Goal: Information Seeking & Learning: Learn about a topic

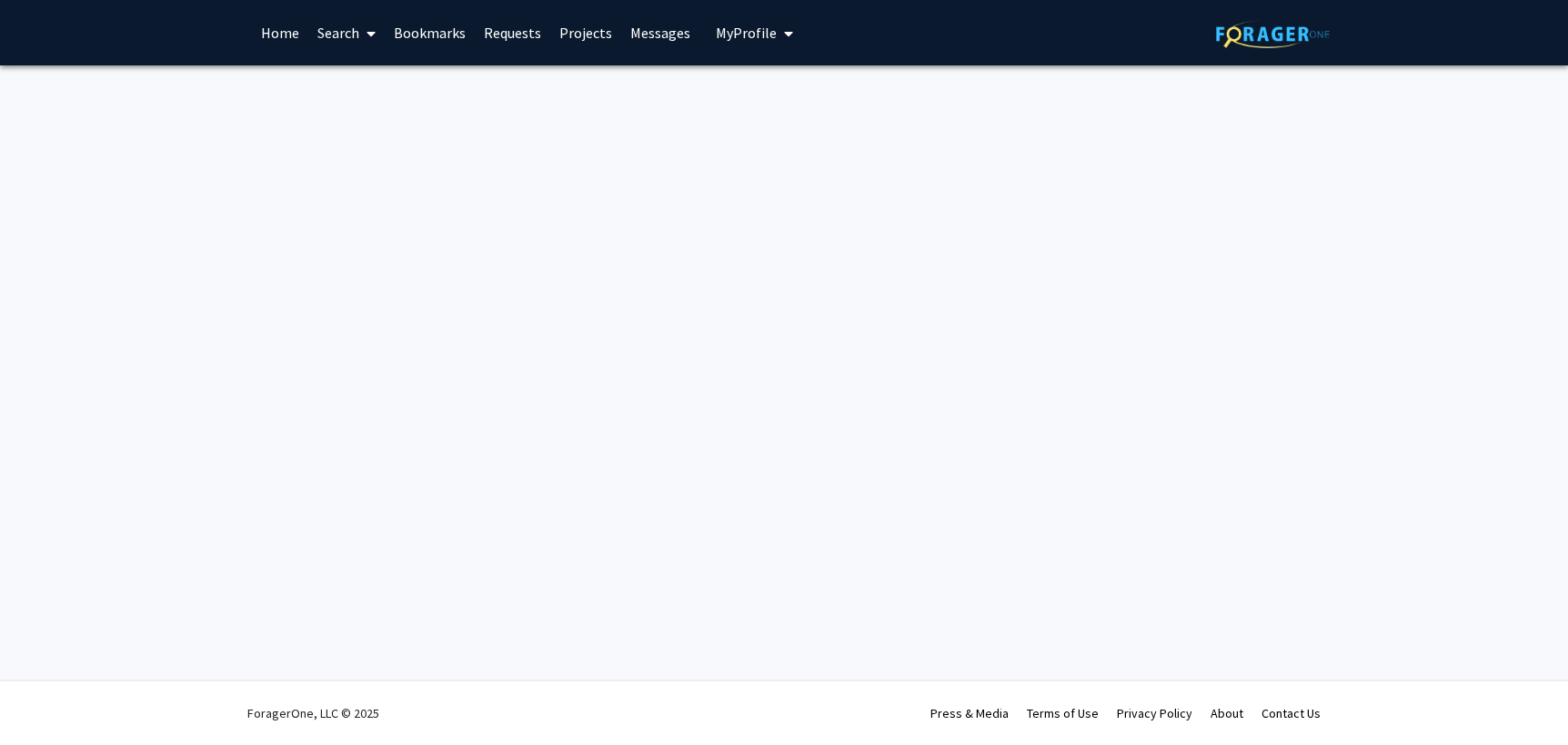
click at [747, 33] on span "My Profile" at bounding box center [746, 32] width 61 height 18
click at [846, 50] on div "Skip navigation Home Search Bookmarks Requests Projects Messages My Profile [PE…" at bounding box center [783, 32] width 1091 height 65
click at [345, 33] on link "Search" at bounding box center [346, 32] width 77 height 64
click at [557, 34] on link "Projects" at bounding box center [585, 32] width 71 height 64
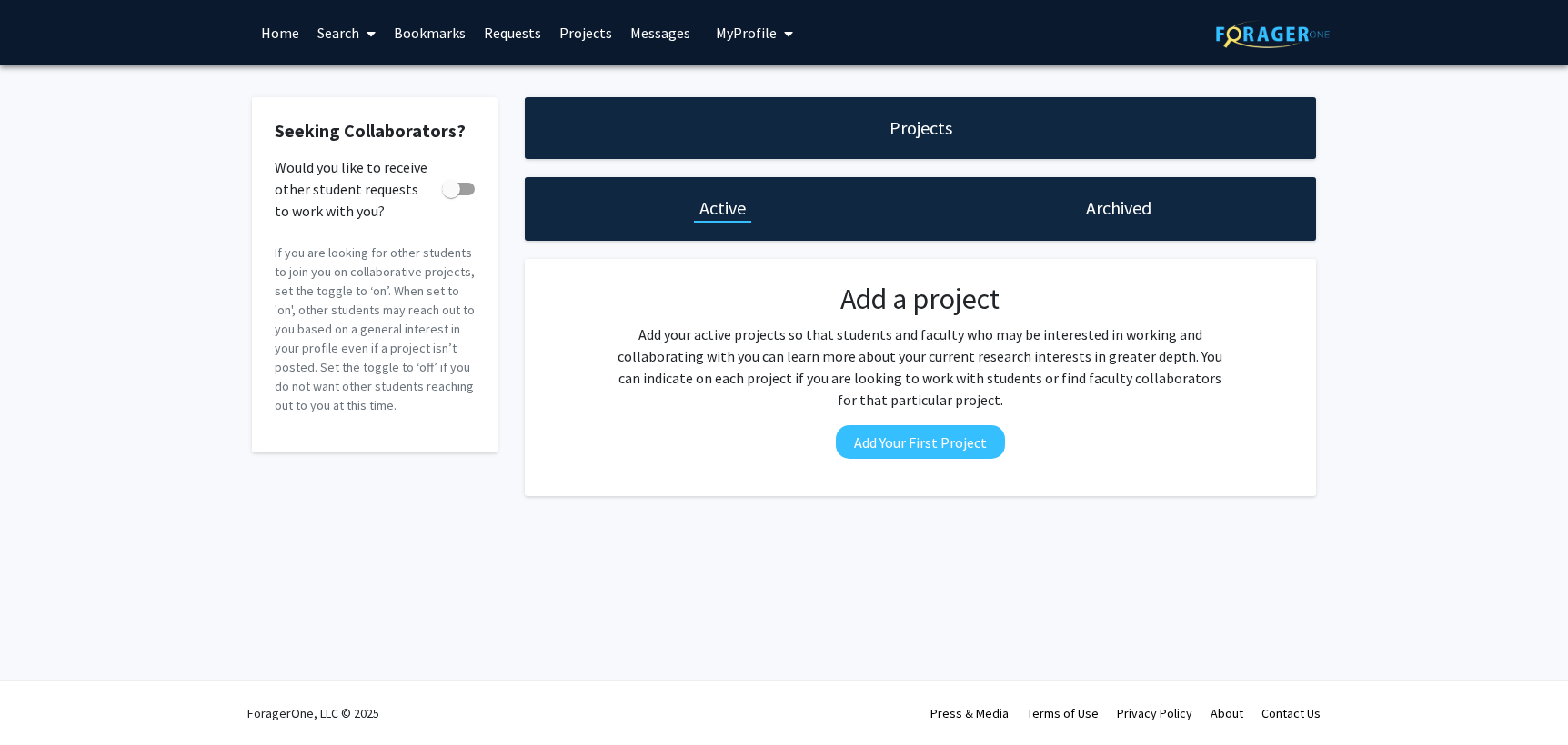
click at [337, 41] on link "Search" at bounding box center [346, 32] width 77 height 64
click at [360, 23] on span at bounding box center [367, 33] width 16 height 64
click at [361, 46] on span at bounding box center [367, 33] width 16 height 64
click at [367, 75] on span "Faculty/Staff" at bounding box center [374, 83] width 134 height 36
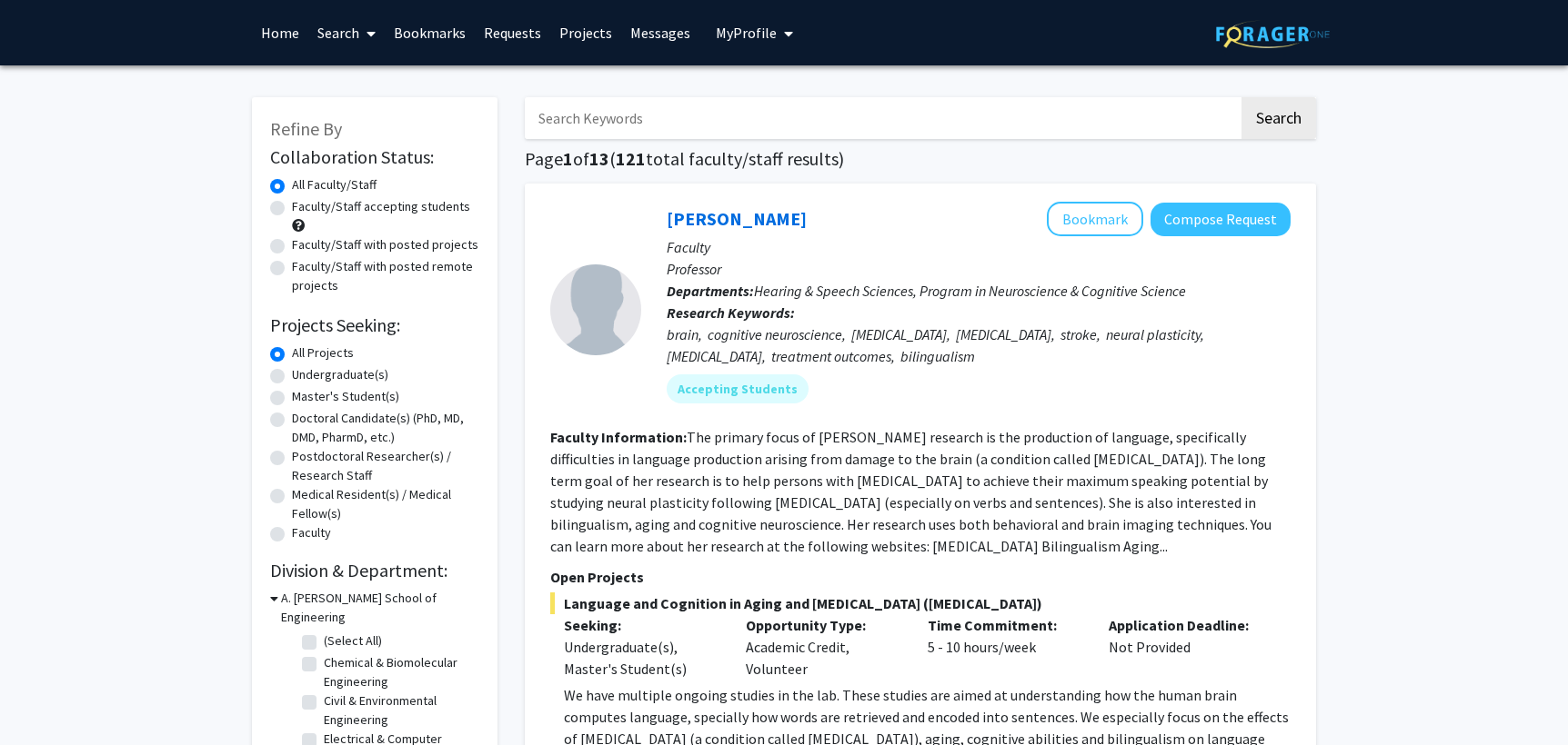
click at [292, 200] on label "Faculty/Staff accepting students" at bounding box center [381, 207] width 178 height 19
click at [292, 200] on input "Faculty/Staff accepting students" at bounding box center [298, 203] width 11 height 11
radio input "true"
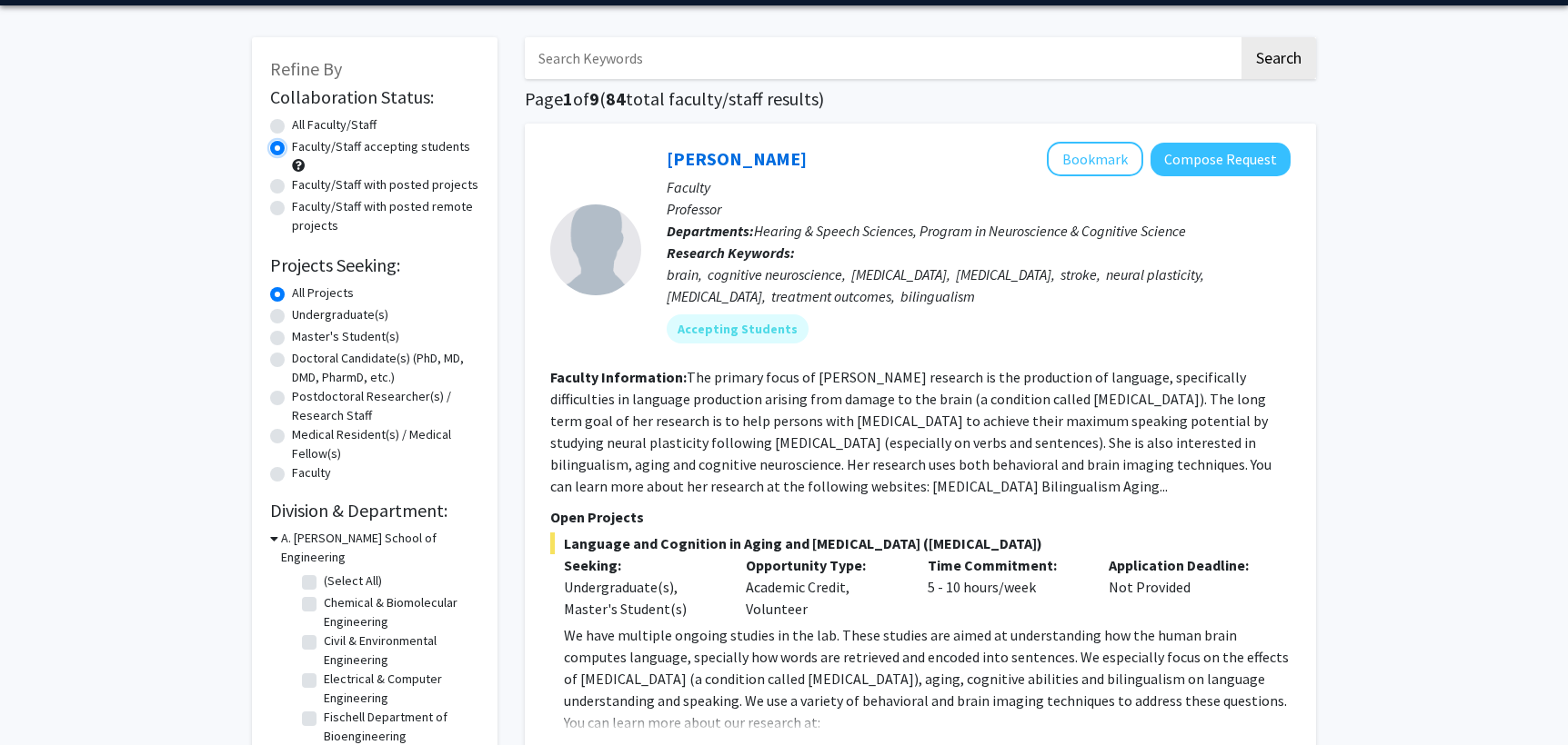
scroll to position [64, 0]
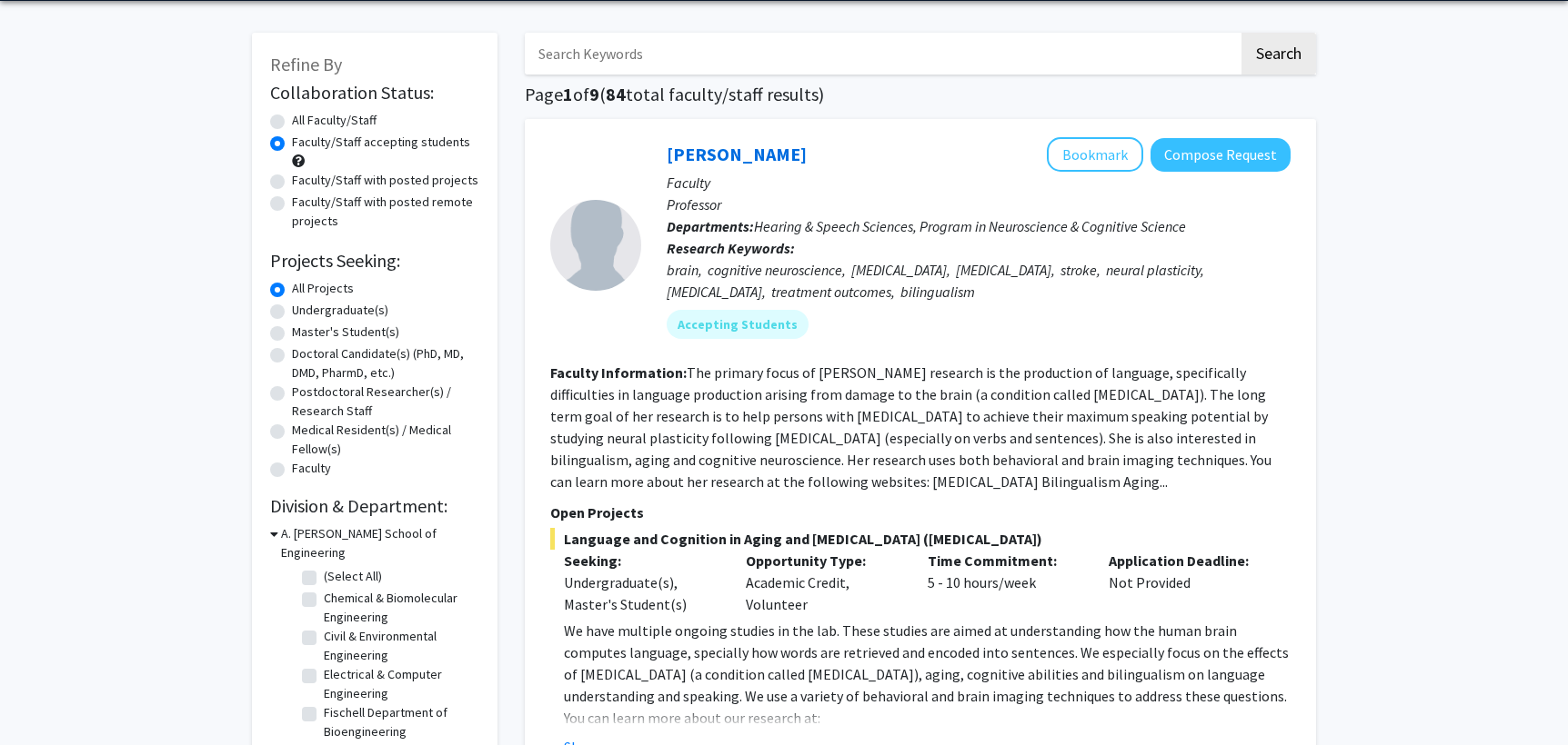
click at [292, 309] on label "Undergraduate(s)" at bounding box center [340, 310] width 97 height 19
click at [292, 309] on input "Undergraduate(s)" at bounding box center [298, 306] width 11 height 11
radio input "true"
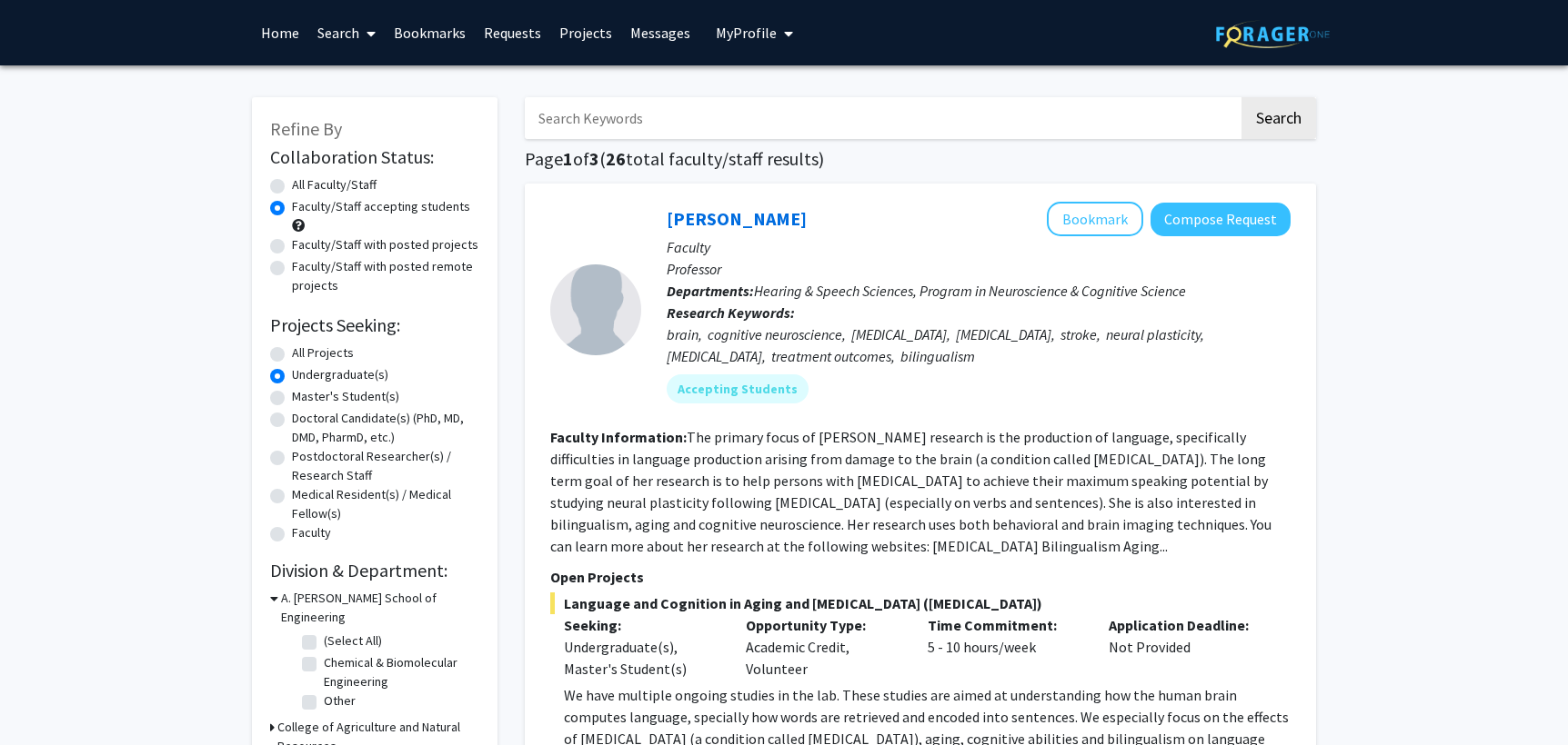
click at [597, 115] on input "Search Keywords" at bounding box center [881, 118] width 714 height 42
click at [594, 103] on input "Search Keywords" at bounding box center [881, 118] width 714 height 42
click at [605, 353] on div at bounding box center [595, 310] width 91 height 91
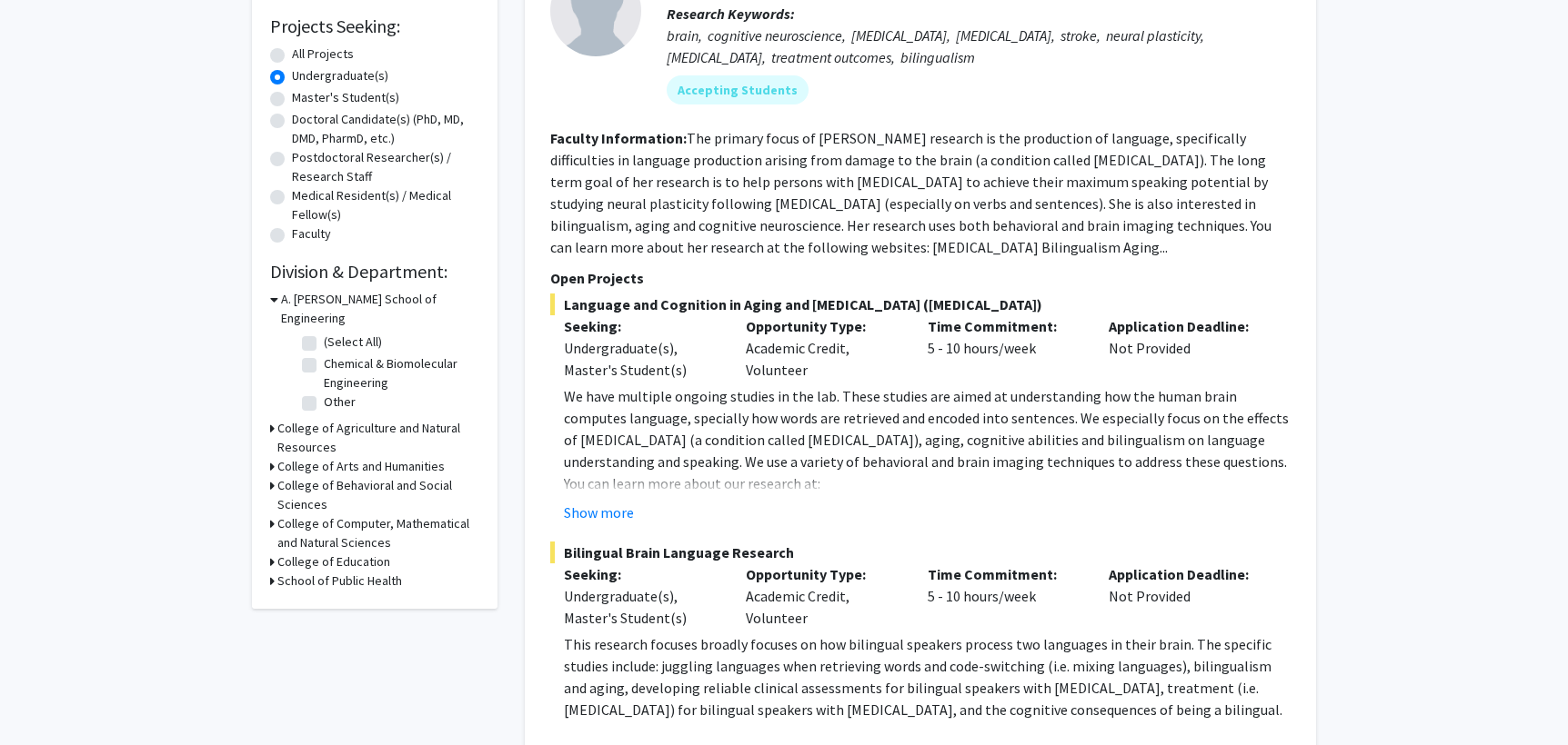
scroll to position [296, 0]
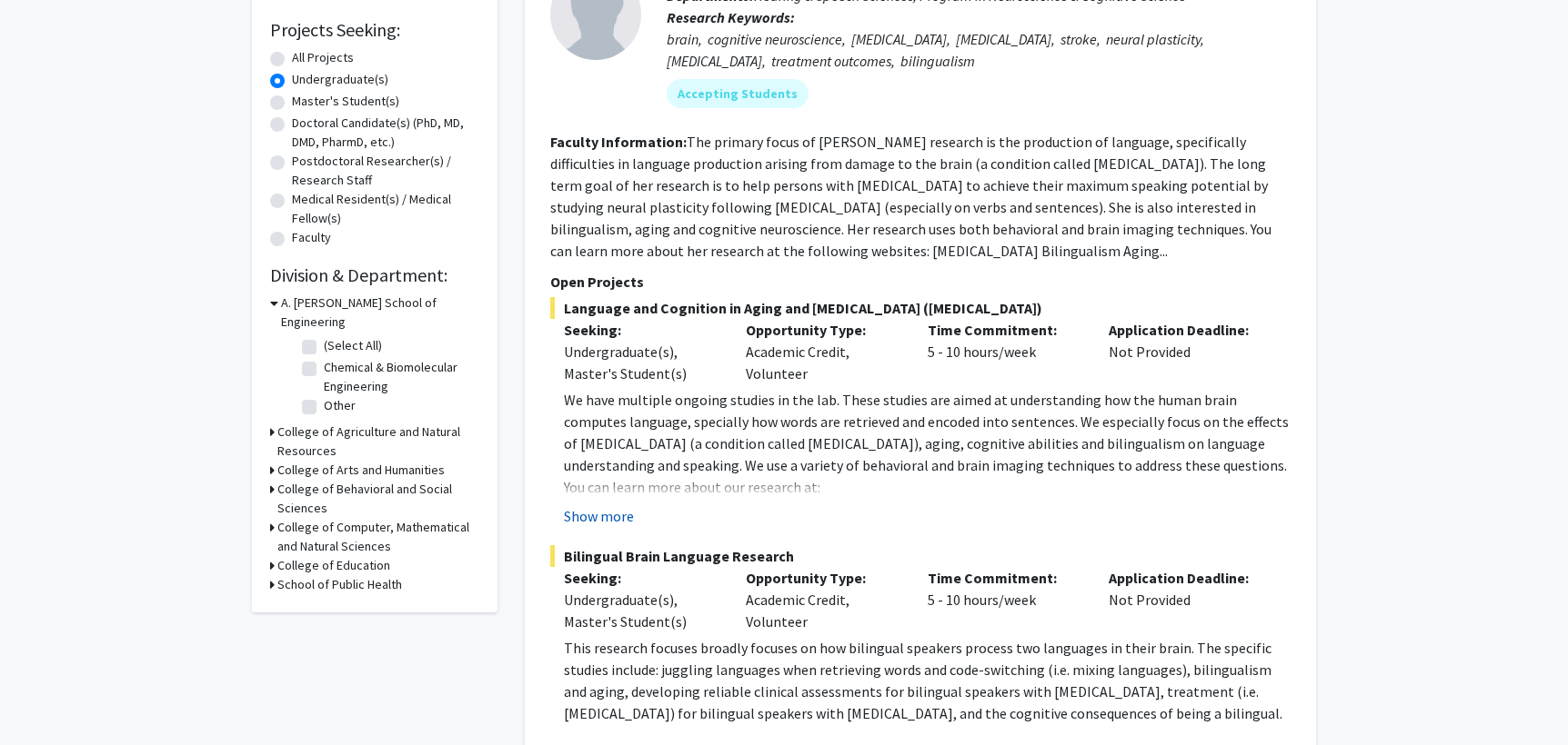
click at [623, 512] on button "Show more" at bounding box center [599, 516] width 70 height 22
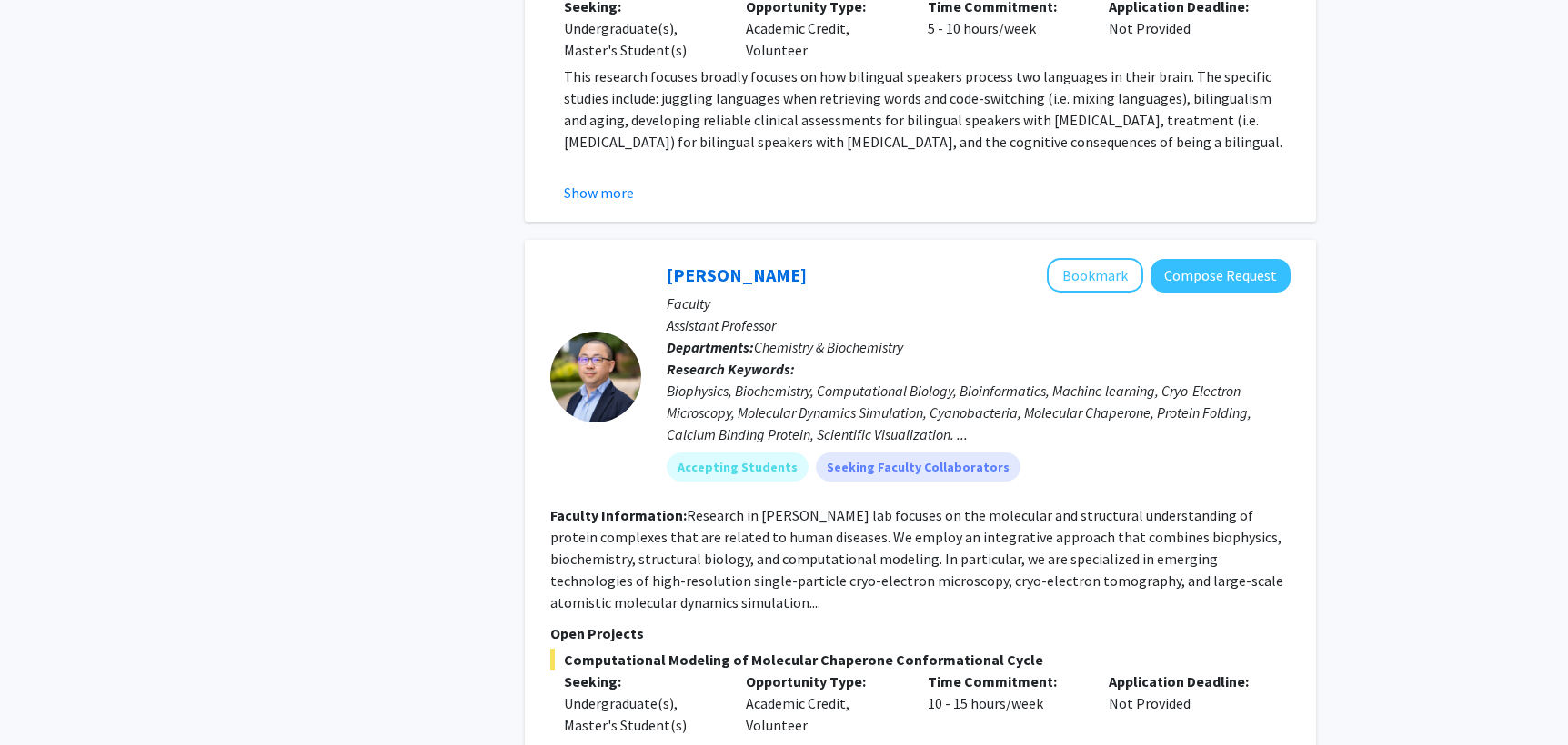
scroll to position [945, 0]
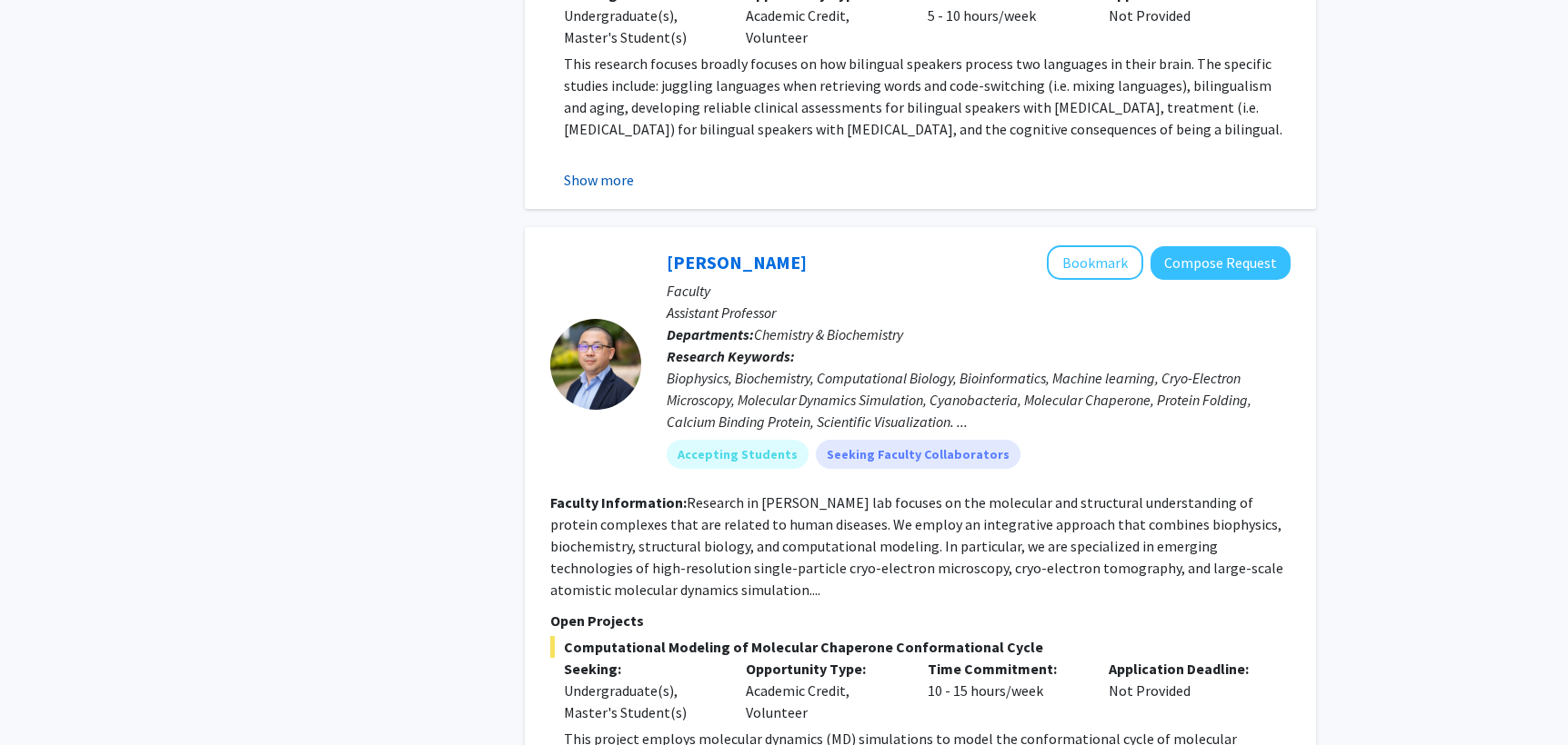
click at [610, 188] on button "Show more" at bounding box center [599, 179] width 70 height 22
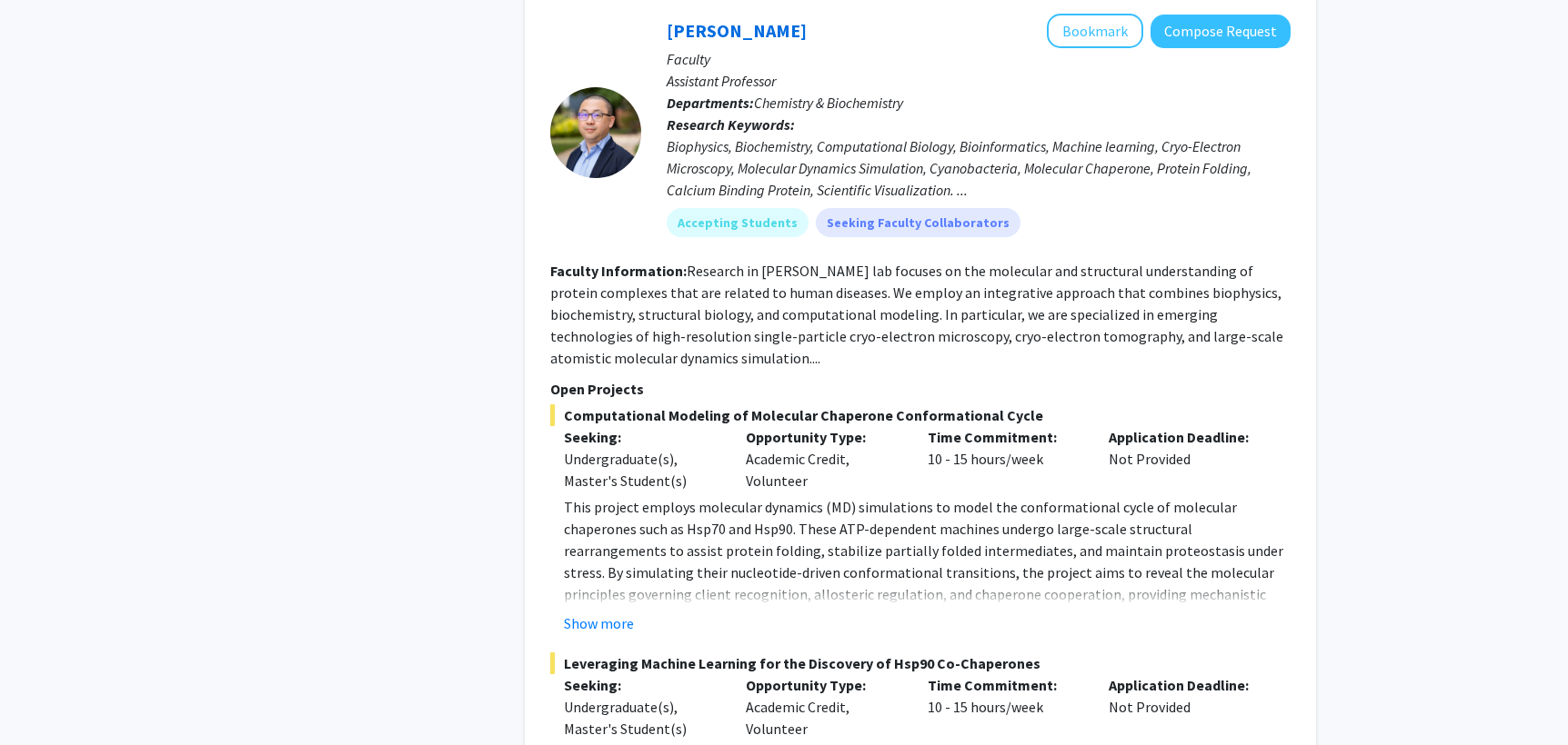
scroll to position [1309, 0]
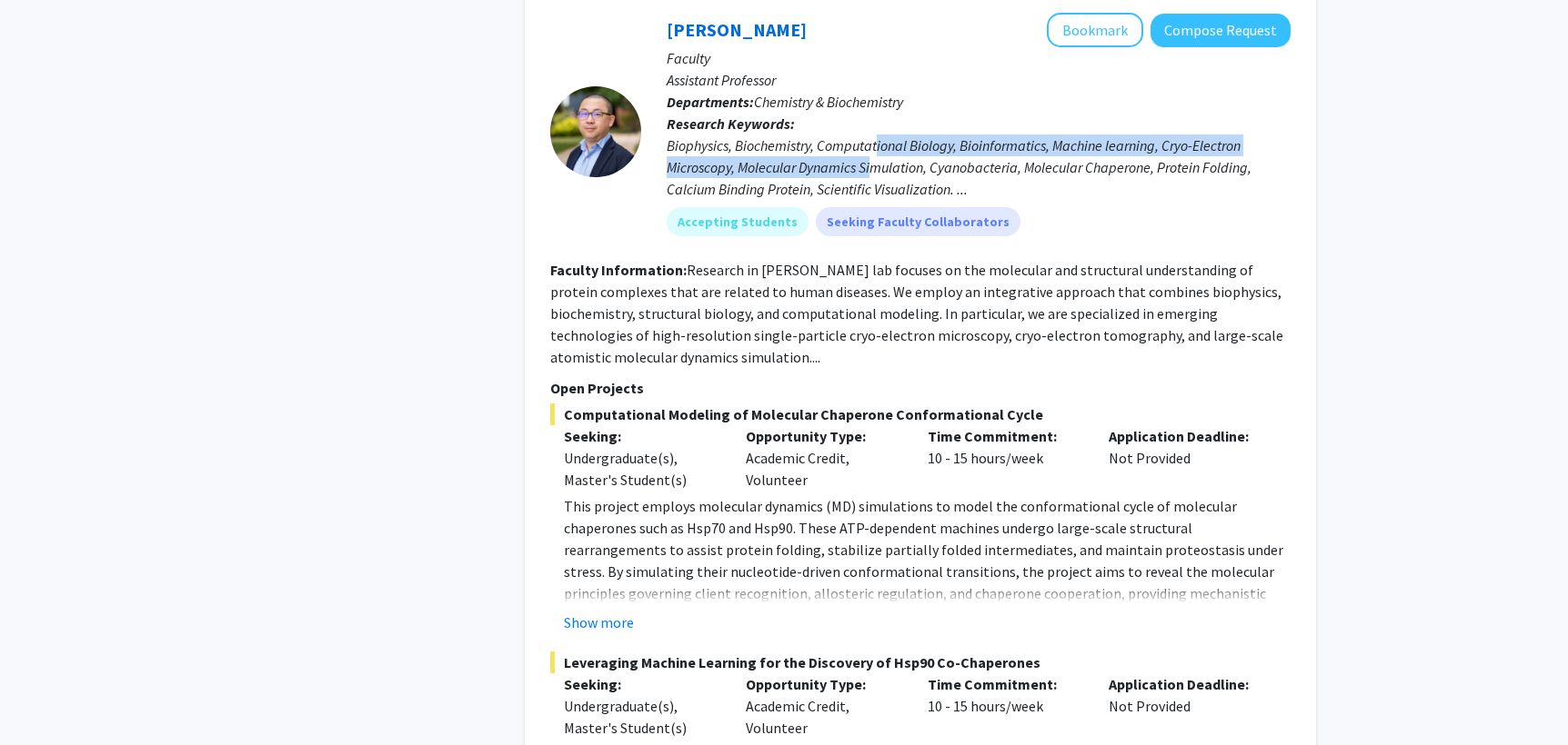
drag, startPoint x: 879, startPoint y: 154, endPoint x: 872, endPoint y: 163, distance: 11.4
click at [872, 163] on div "Biophysics, Biochemistry, Computational Biology, Bioinformatics, Machine learni…" at bounding box center [978, 167] width 624 height 65
click at [869, 163] on div "Biophysics, Biochemistry, Computational Biology, Bioinformatics, Machine learni…" at bounding box center [978, 167] width 624 height 65
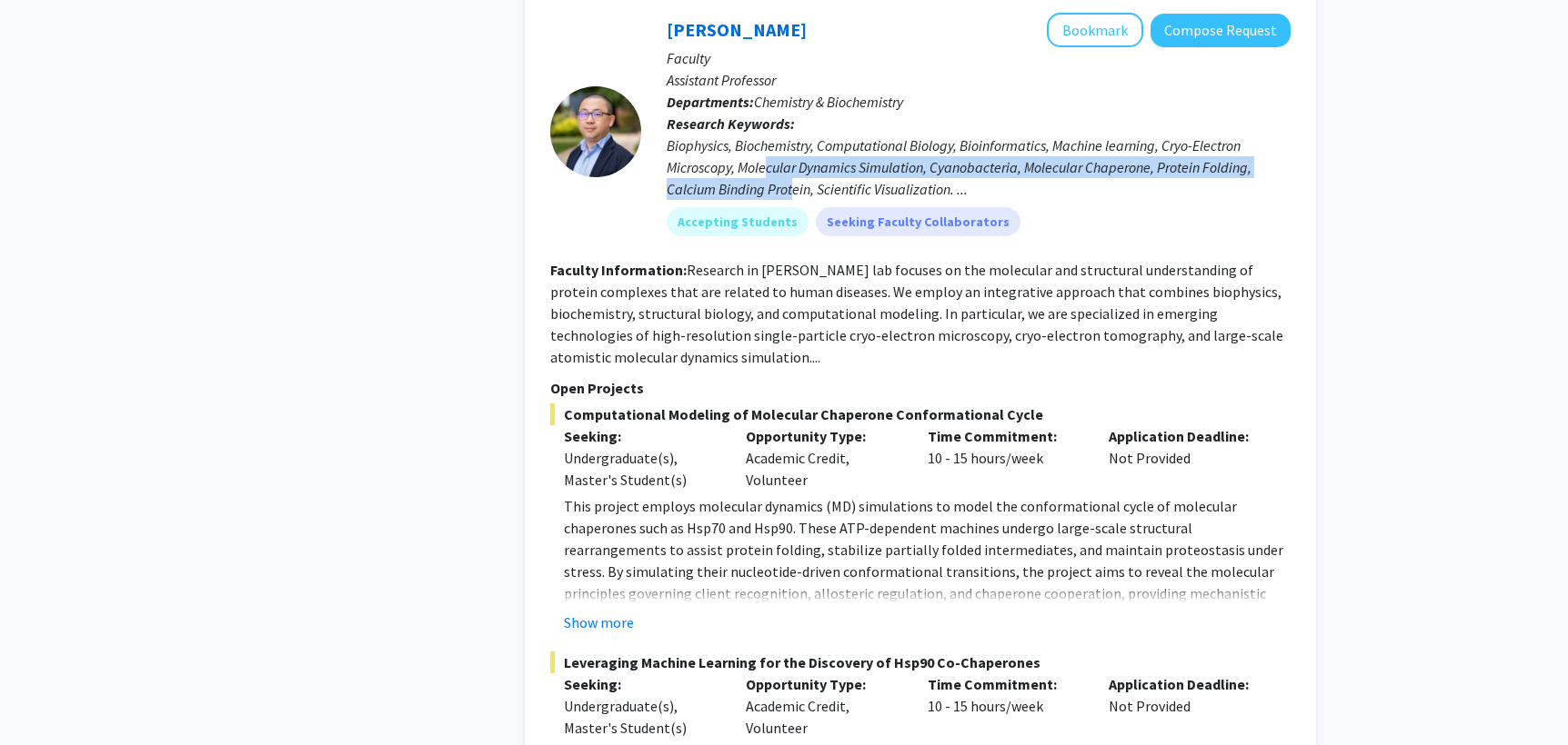
drag, startPoint x: 765, startPoint y: 170, endPoint x: 793, endPoint y: 184, distance: 31.3
click at [793, 184] on div "Biophysics, Biochemistry, Computational Biology, Bioinformatics, Machine learni…" at bounding box center [978, 167] width 624 height 65
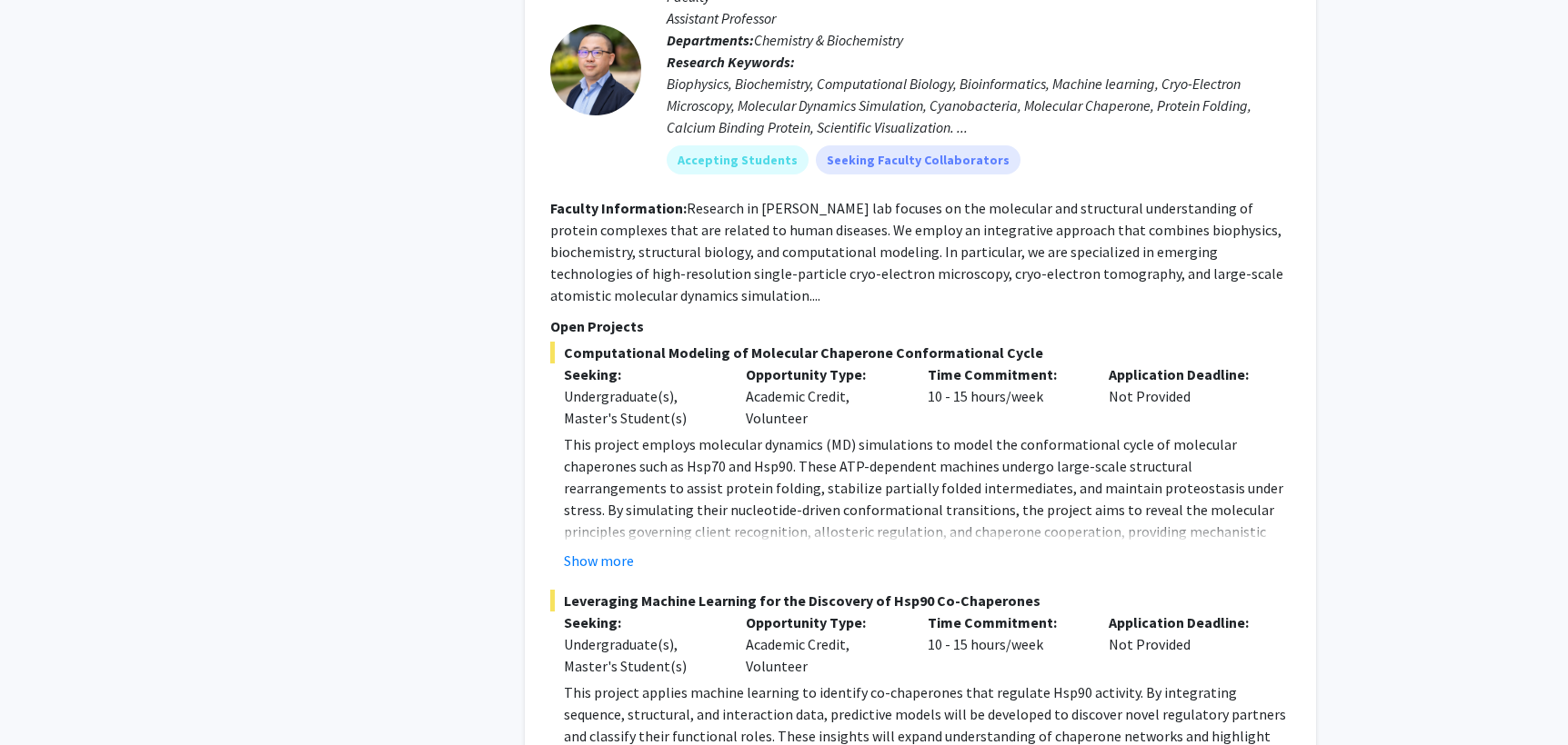
scroll to position [1383, 0]
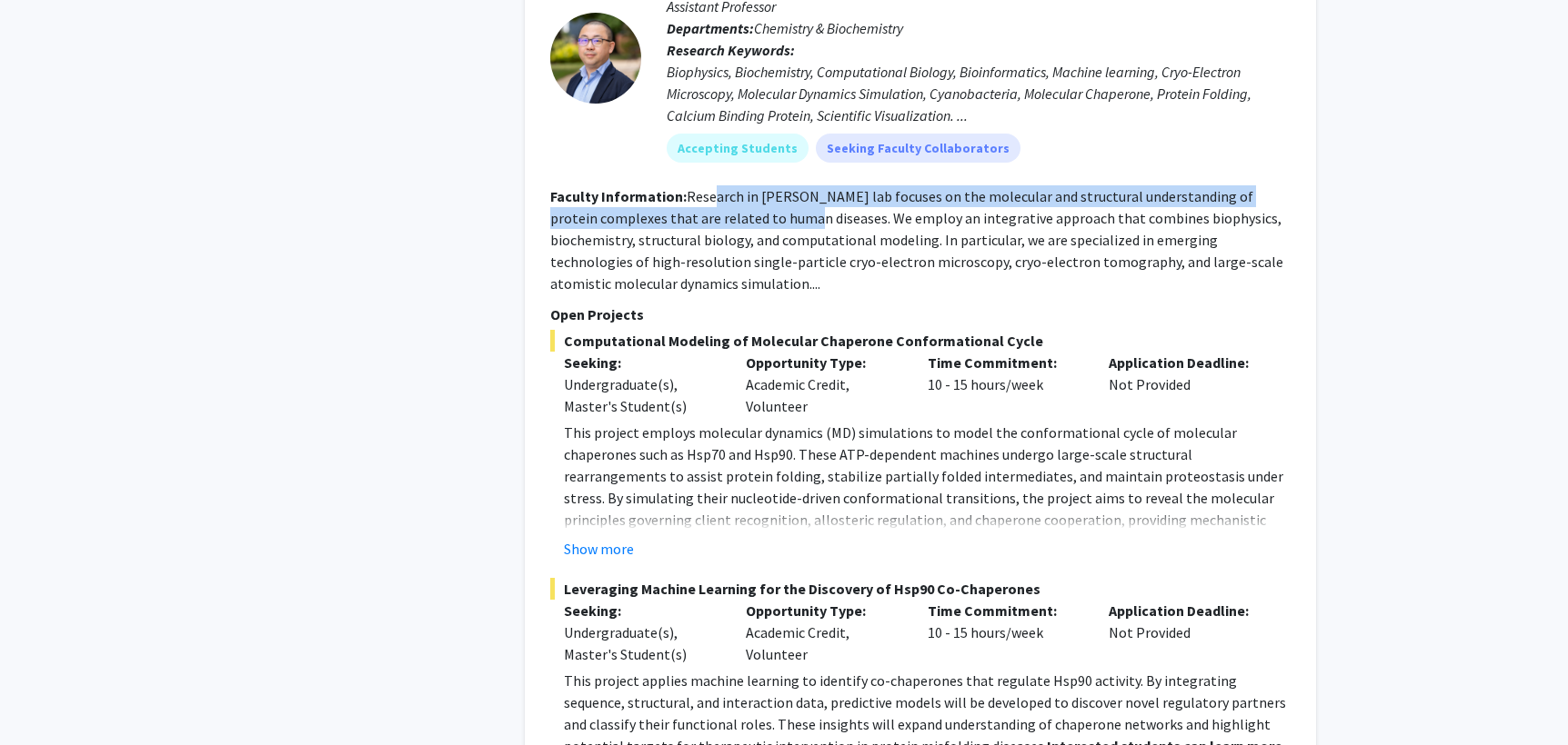
drag, startPoint x: 711, startPoint y: 196, endPoint x: 736, endPoint y: 210, distance: 28.7
click at [736, 210] on fg-read-more "Research in [PERSON_NAME] lab focuses on the molecular and structural understan…" at bounding box center [916, 240] width 733 height 105
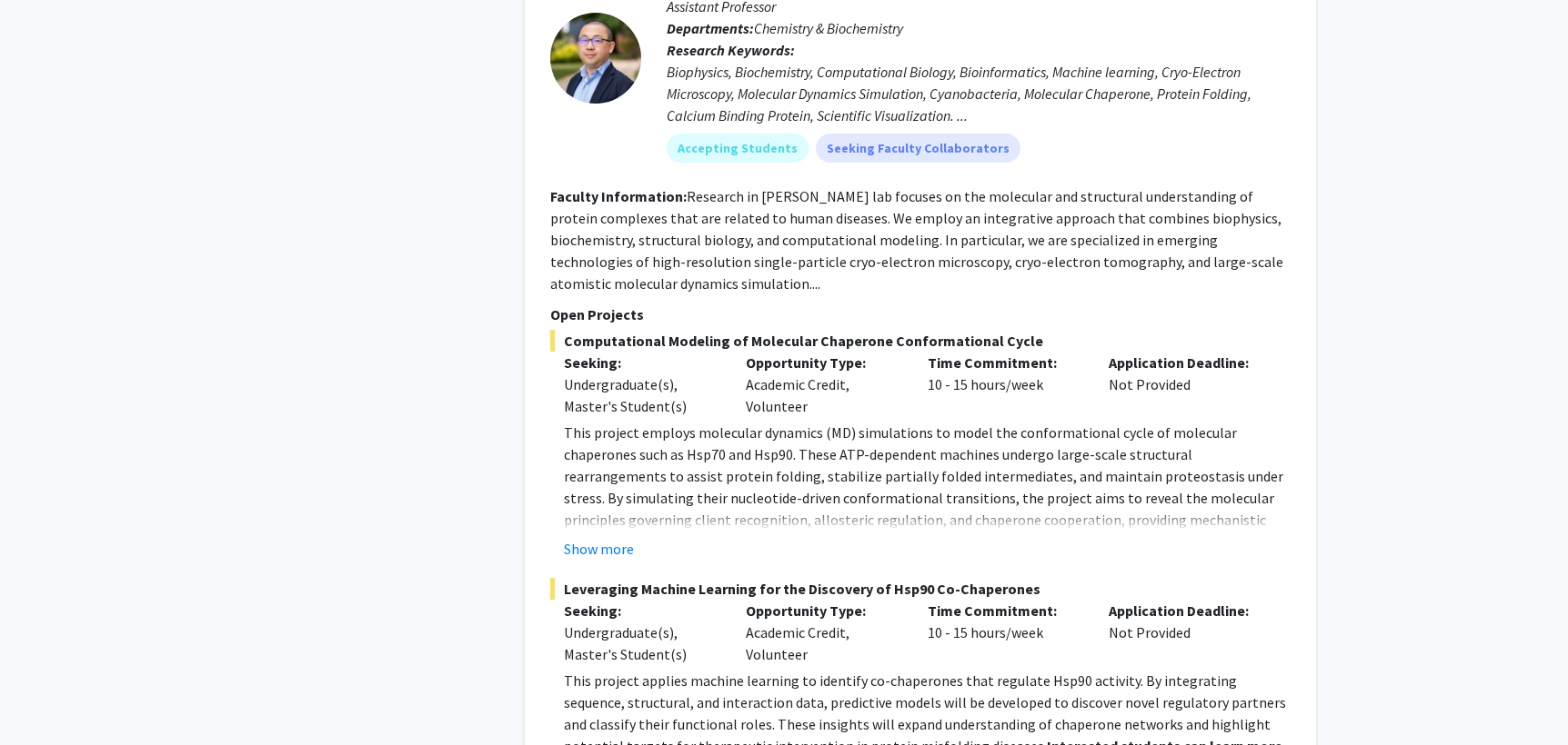
click at [745, 227] on section "Faculty Information: Research in [PERSON_NAME] lab focuses on the molecular and…" at bounding box center [920, 240] width 740 height 109
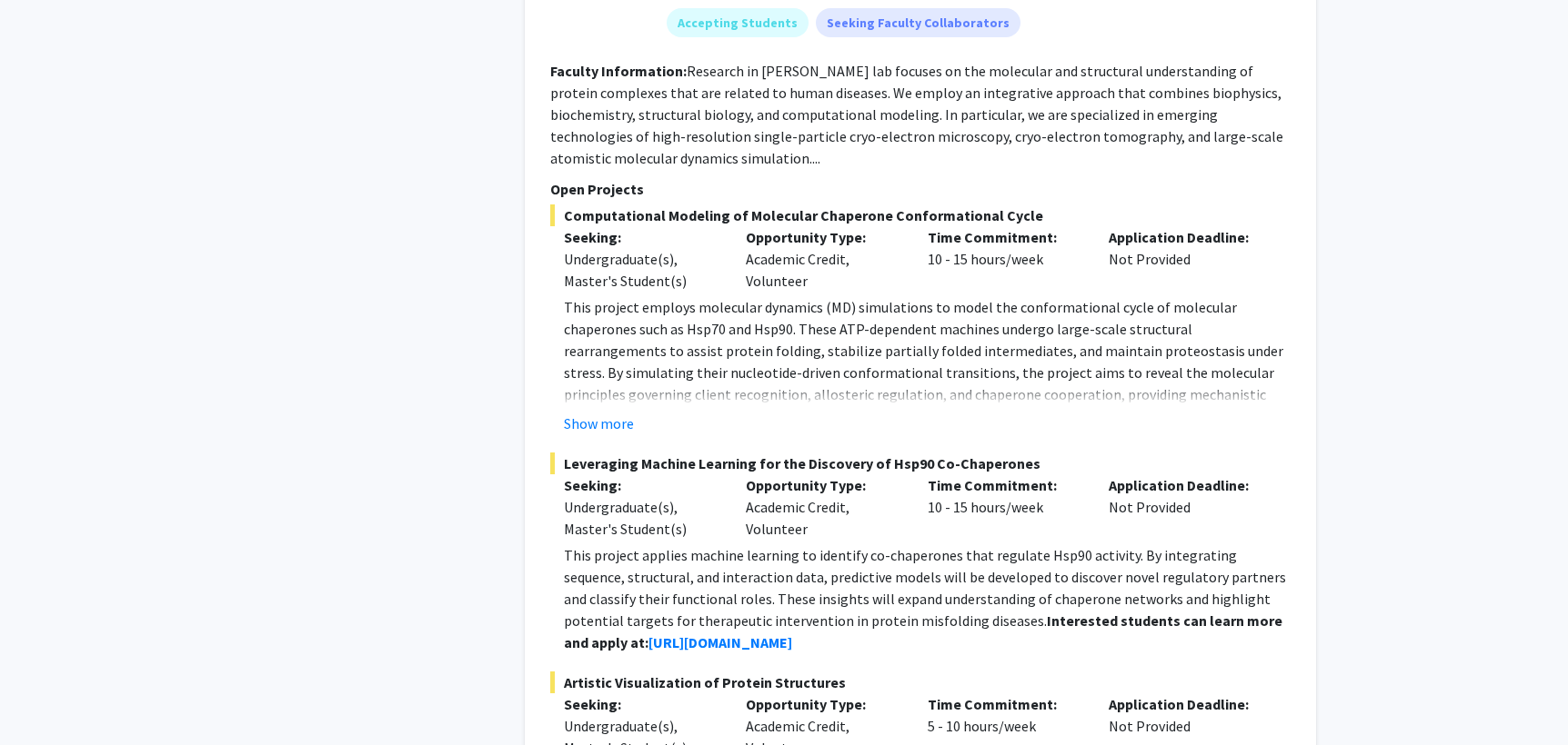
scroll to position [1511, 0]
click at [616, 414] on button "Show more" at bounding box center [599, 421] width 70 height 22
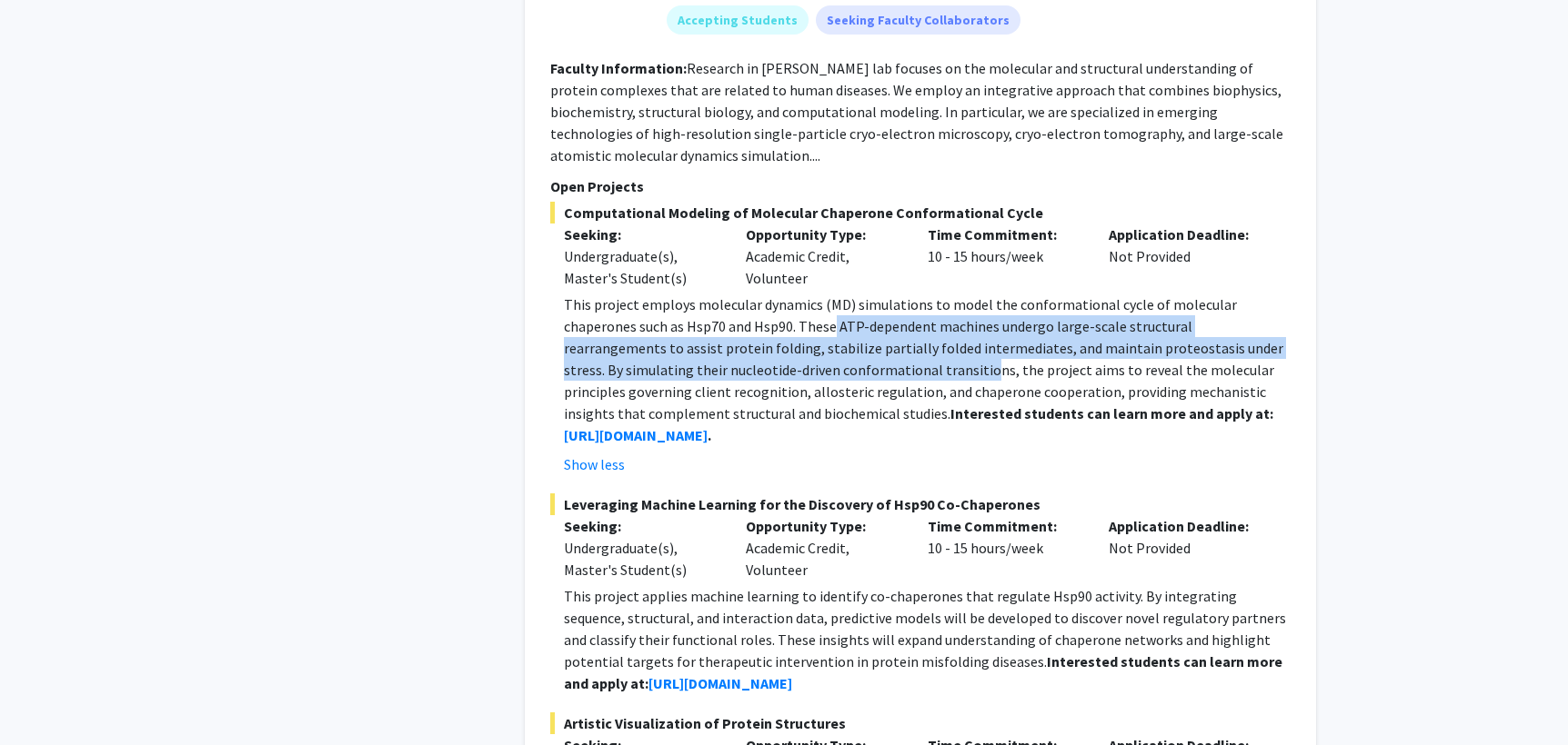
drag, startPoint x: 759, startPoint y: 322, endPoint x: 821, endPoint y: 363, distance: 74.3
click at [821, 363] on p "This project employs molecular dynamics (MD) simulations to model the conformat…" at bounding box center [927, 370] width 726 height 153
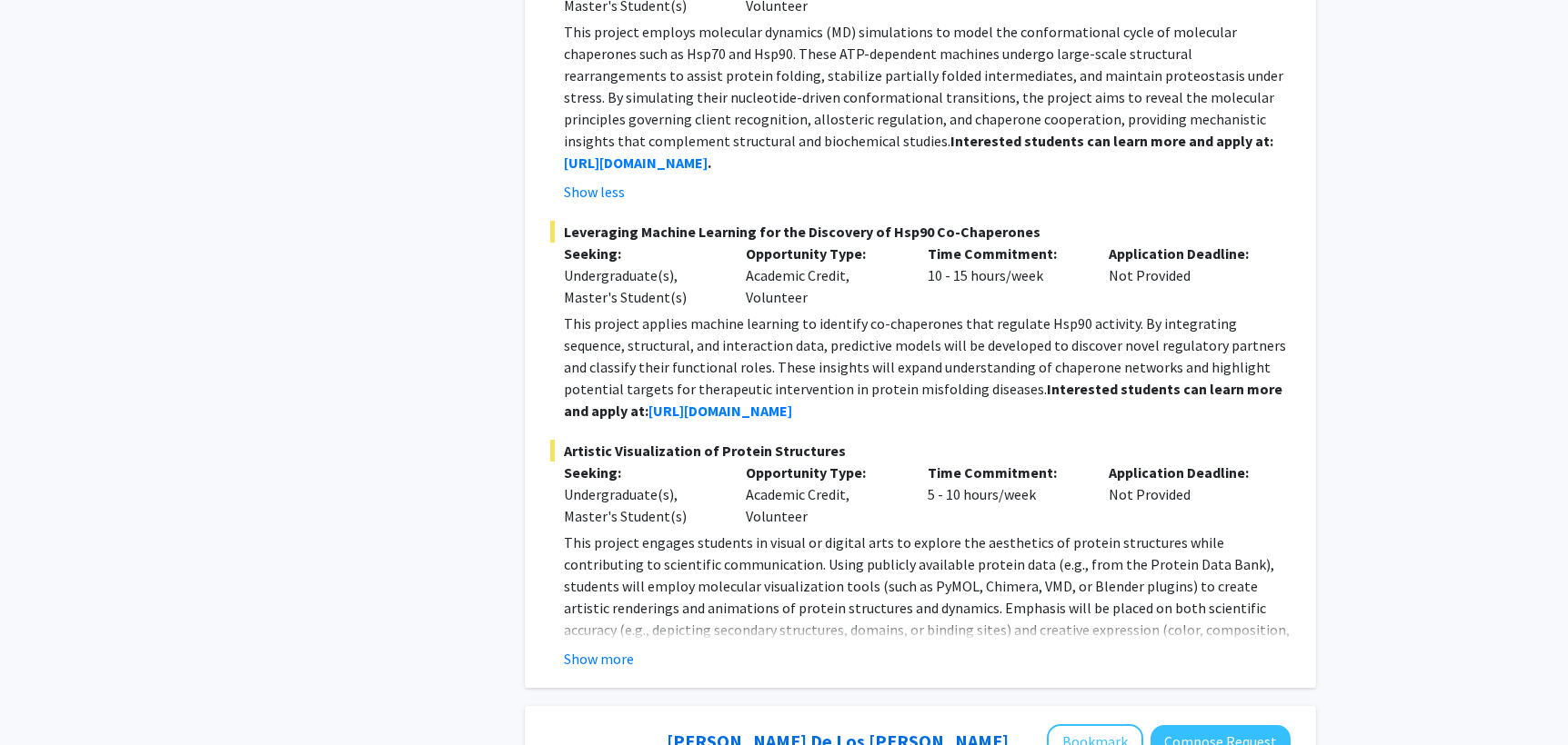
scroll to position [1793, 0]
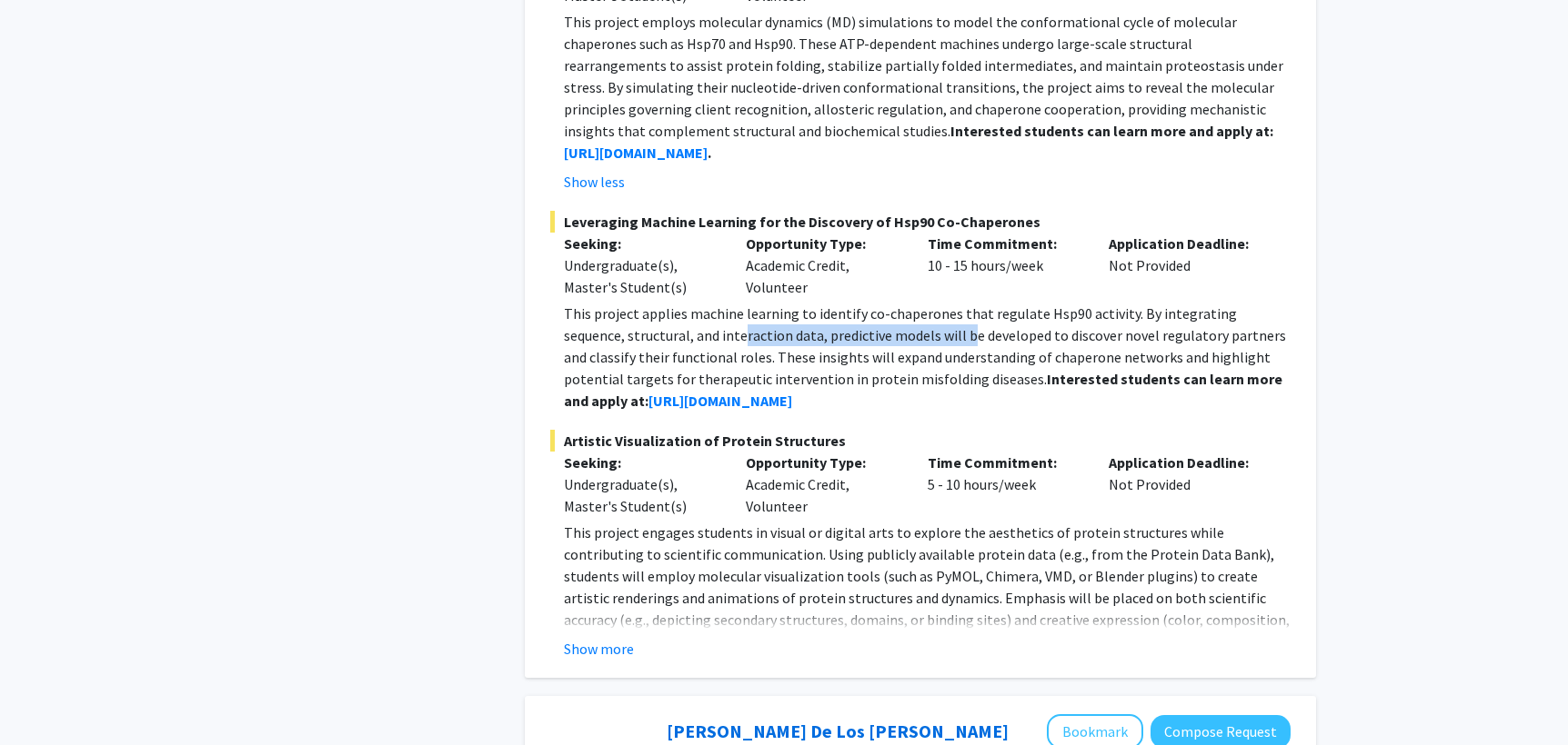
drag, startPoint x: 680, startPoint y: 325, endPoint x: 906, endPoint y: 335, distance: 226.2
click at [906, 335] on p "This project applies machine learning to identify co-chaperones that regulate H…" at bounding box center [927, 356] width 726 height 109
click at [906, 337] on p "This project applies machine learning to identify co-chaperones that regulate H…" at bounding box center [927, 356] width 726 height 109
drag, startPoint x: 955, startPoint y: 327, endPoint x: 690, endPoint y: 327, distance: 265.0
click at [690, 327] on p "This project applies machine learning to identify co-chaperones that regulate H…" at bounding box center [927, 356] width 726 height 109
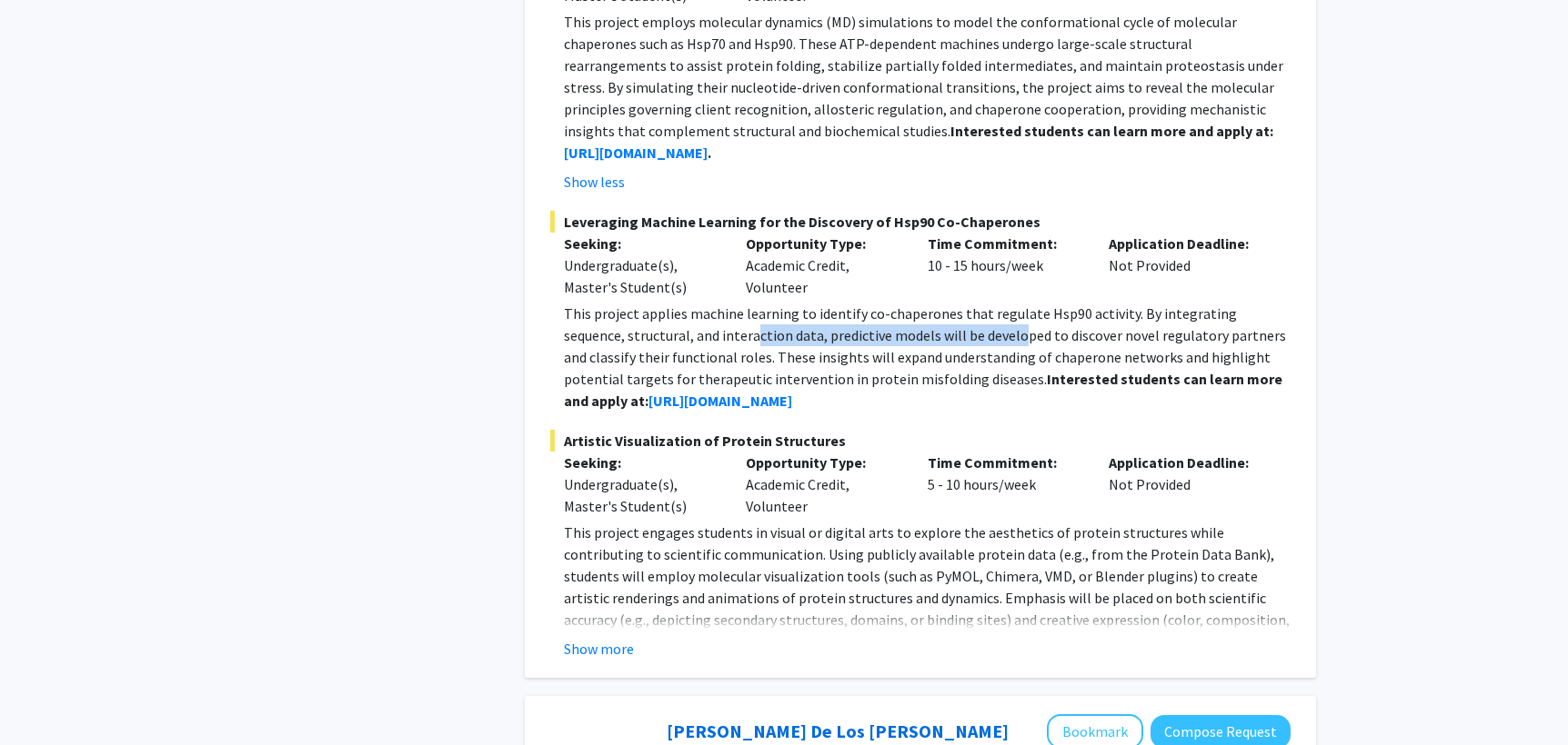
click at [767, 345] on p "This project applies machine learning to identify co-chaperones that regulate H…" at bounding box center [927, 356] width 726 height 109
drag, startPoint x: 751, startPoint y: 338, endPoint x: 843, endPoint y: 390, distance: 105.7
click at [842, 391] on p "This project applies machine learning to identify co-chaperones that regulate H…" at bounding box center [927, 356] width 726 height 109
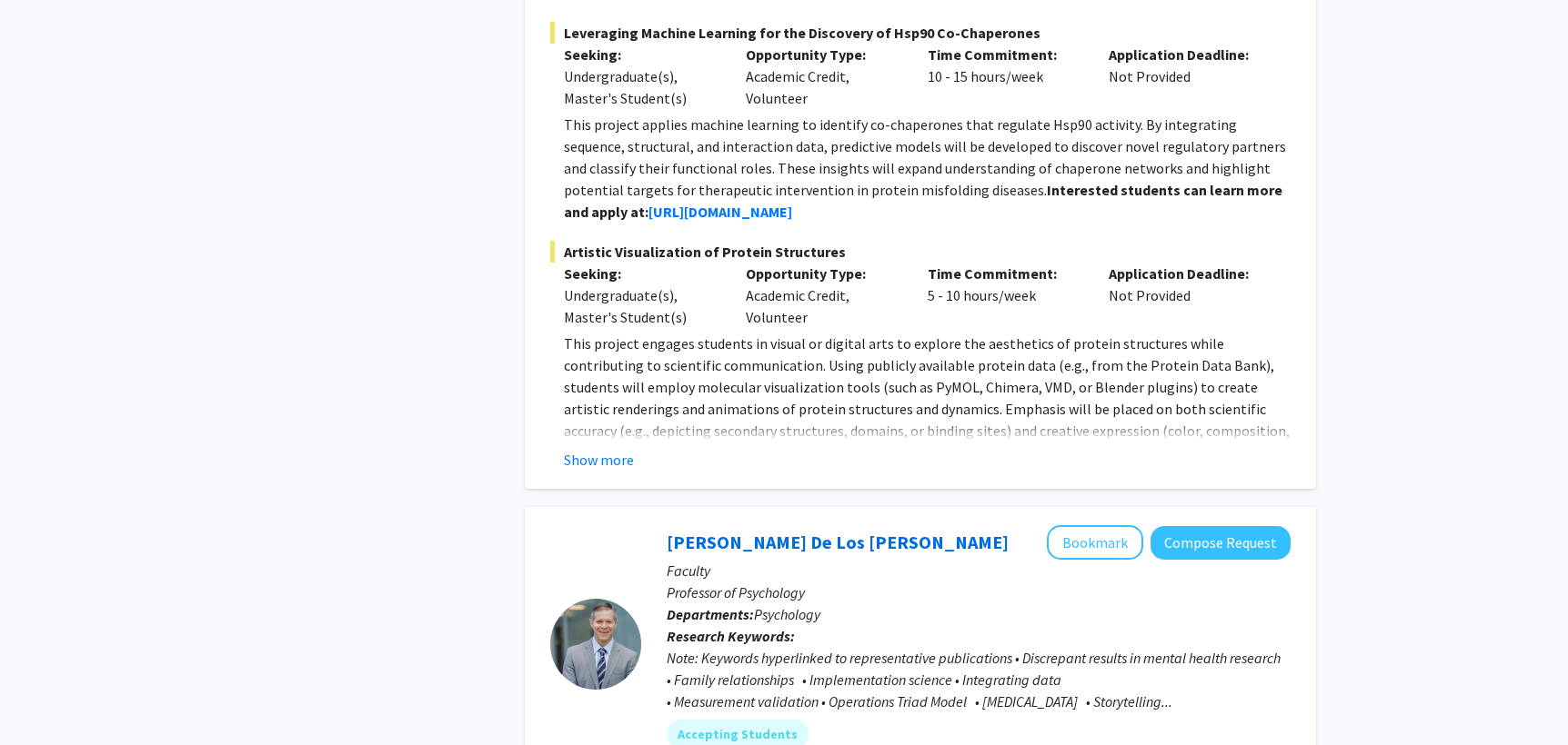
scroll to position [1984, 0]
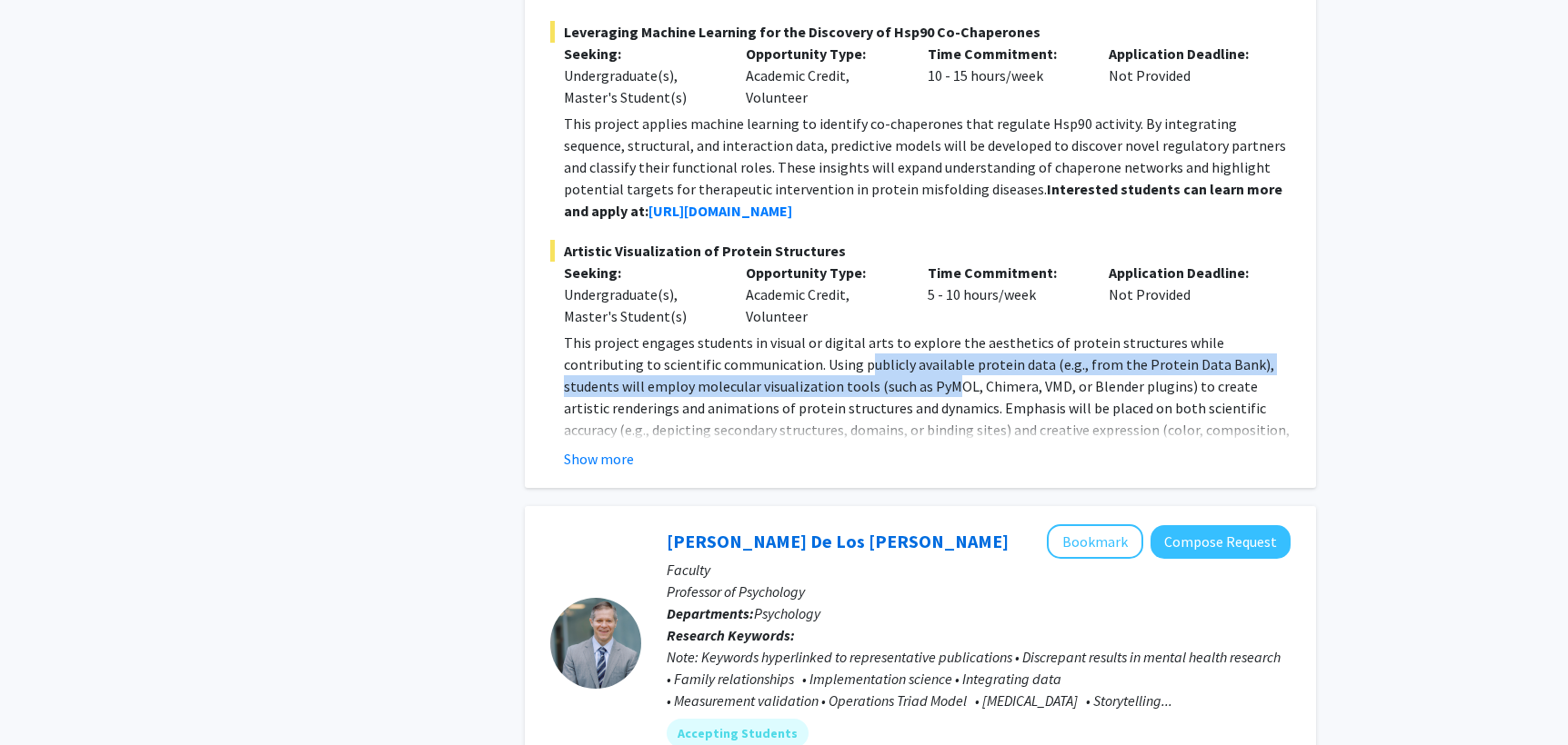
drag, startPoint x: 766, startPoint y: 357, endPoint x: 814, endPoint y: 379, distance: 52.8
click at [814, 379] on p "This project engages students in visual or digital arts to explore the aestheti…" at bounding box center [927, 419] width 726 height 174
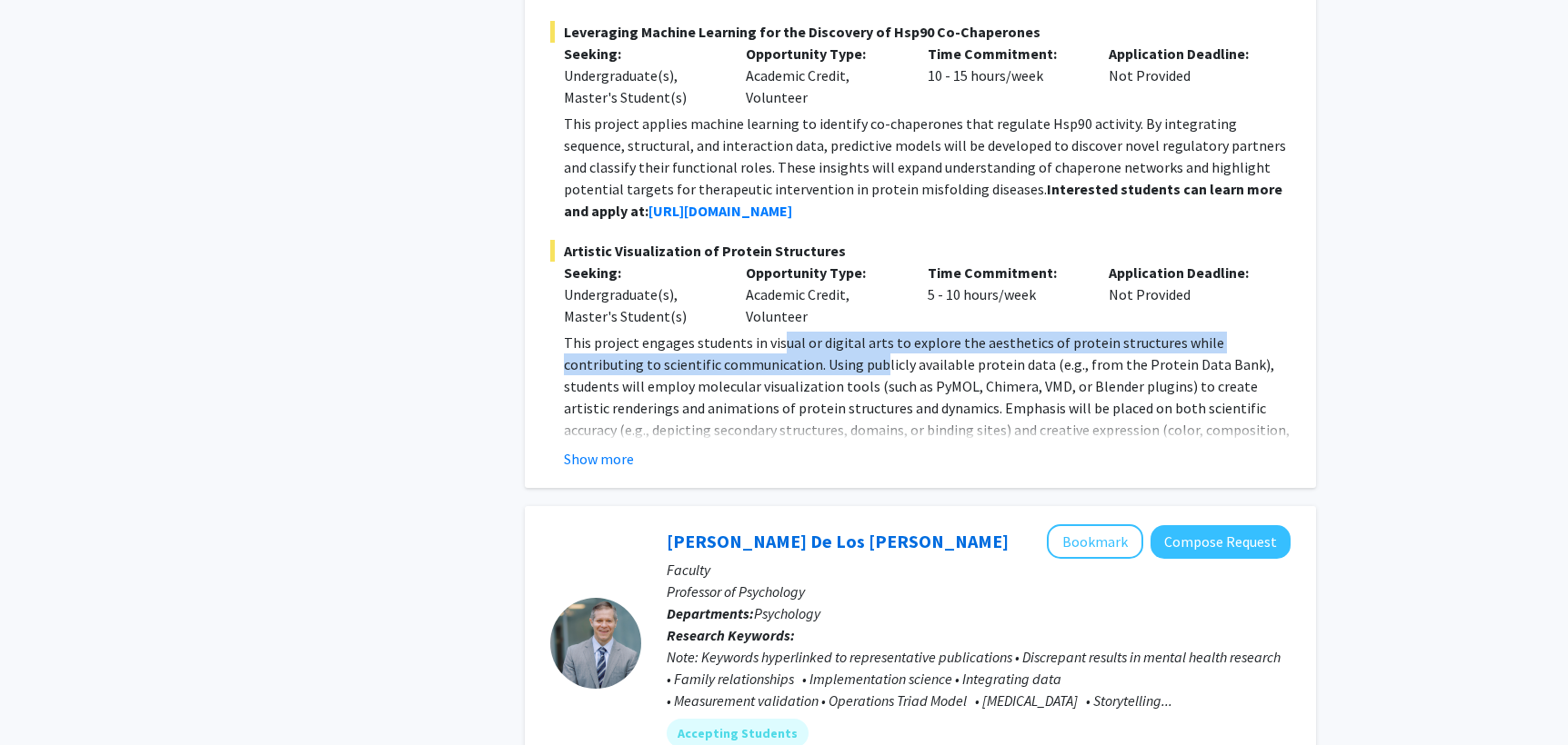
drag, startPoint x: 780, startPoint y: 349, endPoint x: 788, endPoint y: 358, distance: 12.0
click at [788, 356] on p "This project engages students in visual or digital arts to explore the aestheti…" at bounding box center [927, 419] width 726 height 174
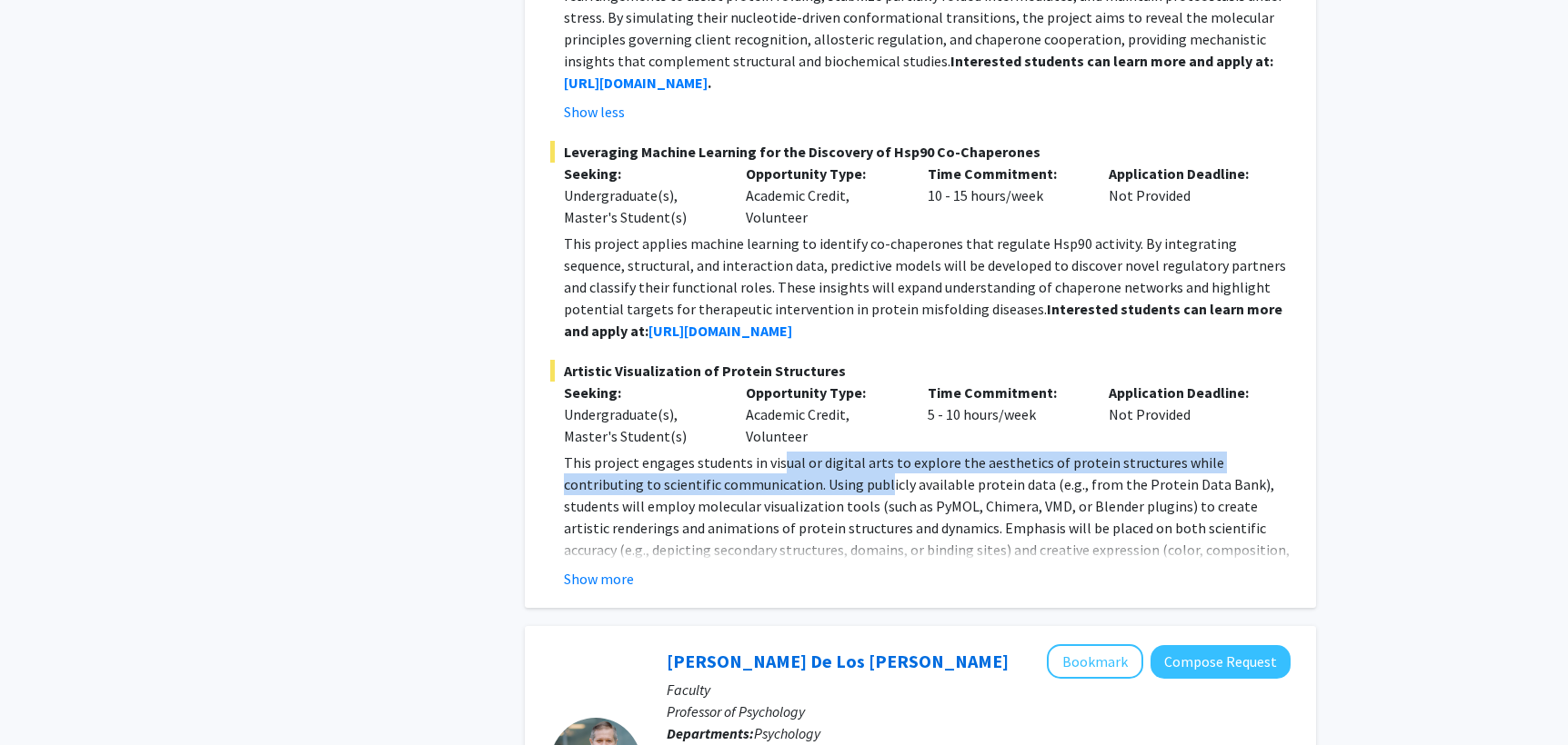
scroll to position [1965, 0]
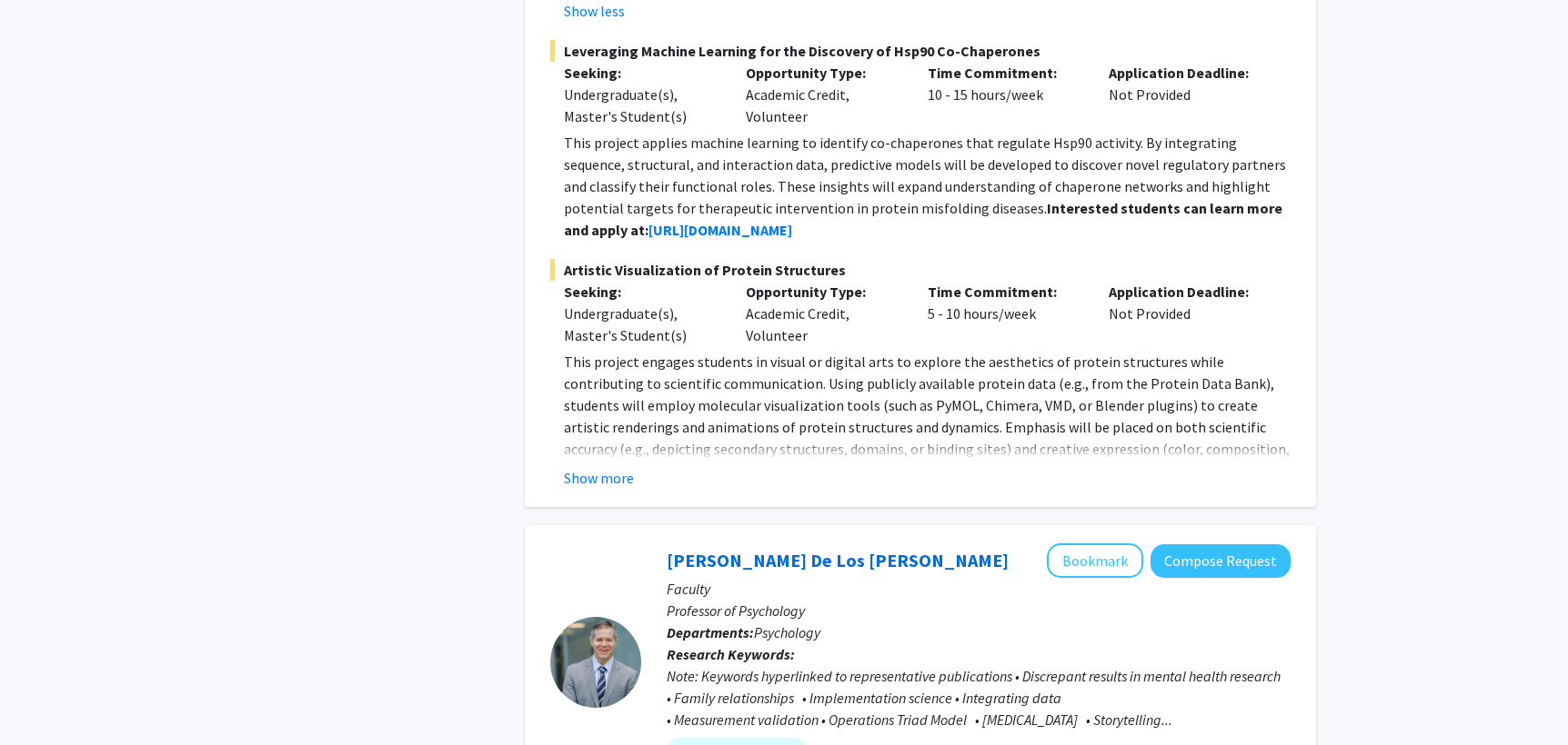
click at [795, 433] on p "This project engages students in visual or digital arts to explore the aestheti…" at bounding box center [927, 438] width 726 height 174
click at [600, 470] on button "Show more" at bounding box center [599, 478] width 70 height 22
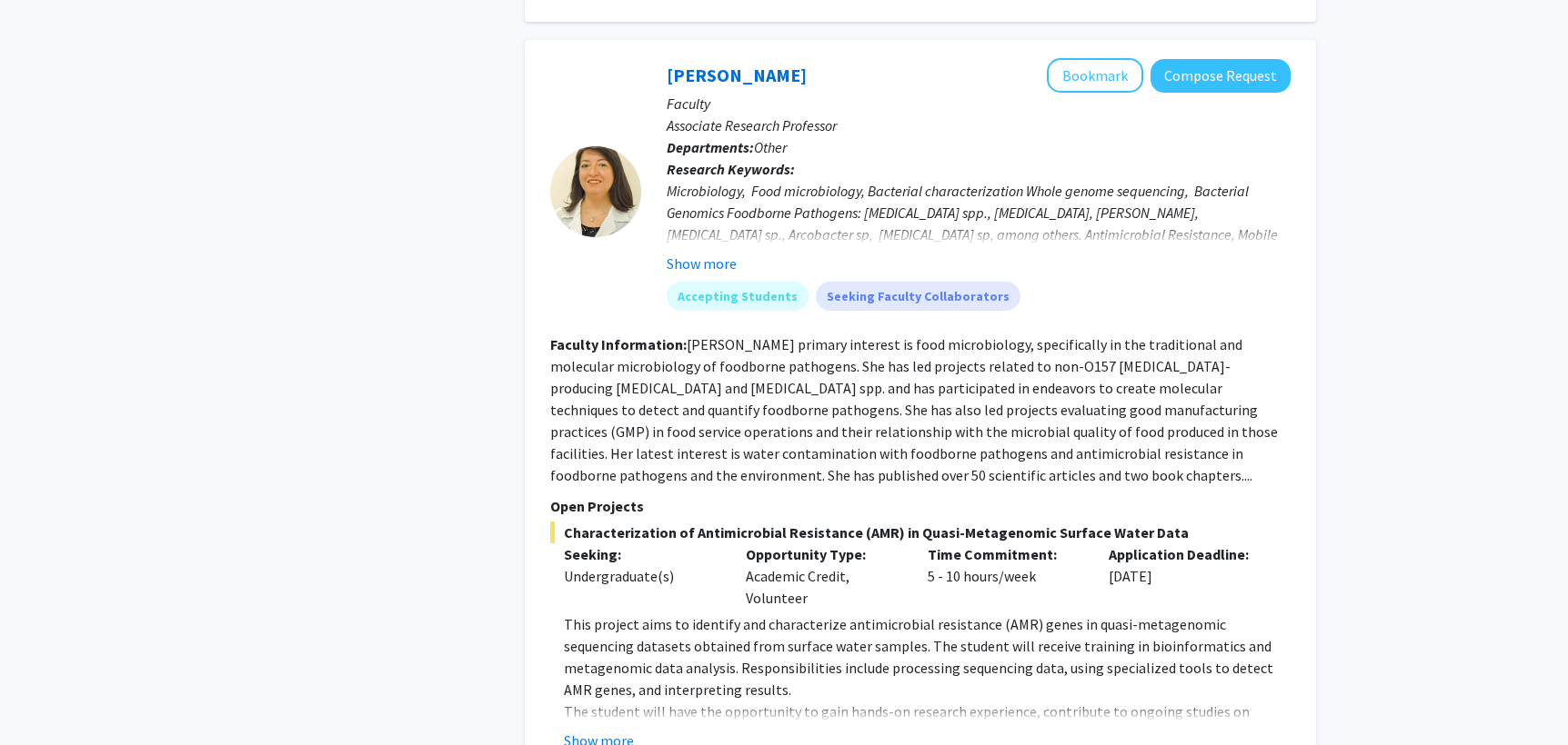
scroll to position [4178, 0]
click at [679, 255] on button "Show more" at bounding box center [702, 265] width 70 height 22
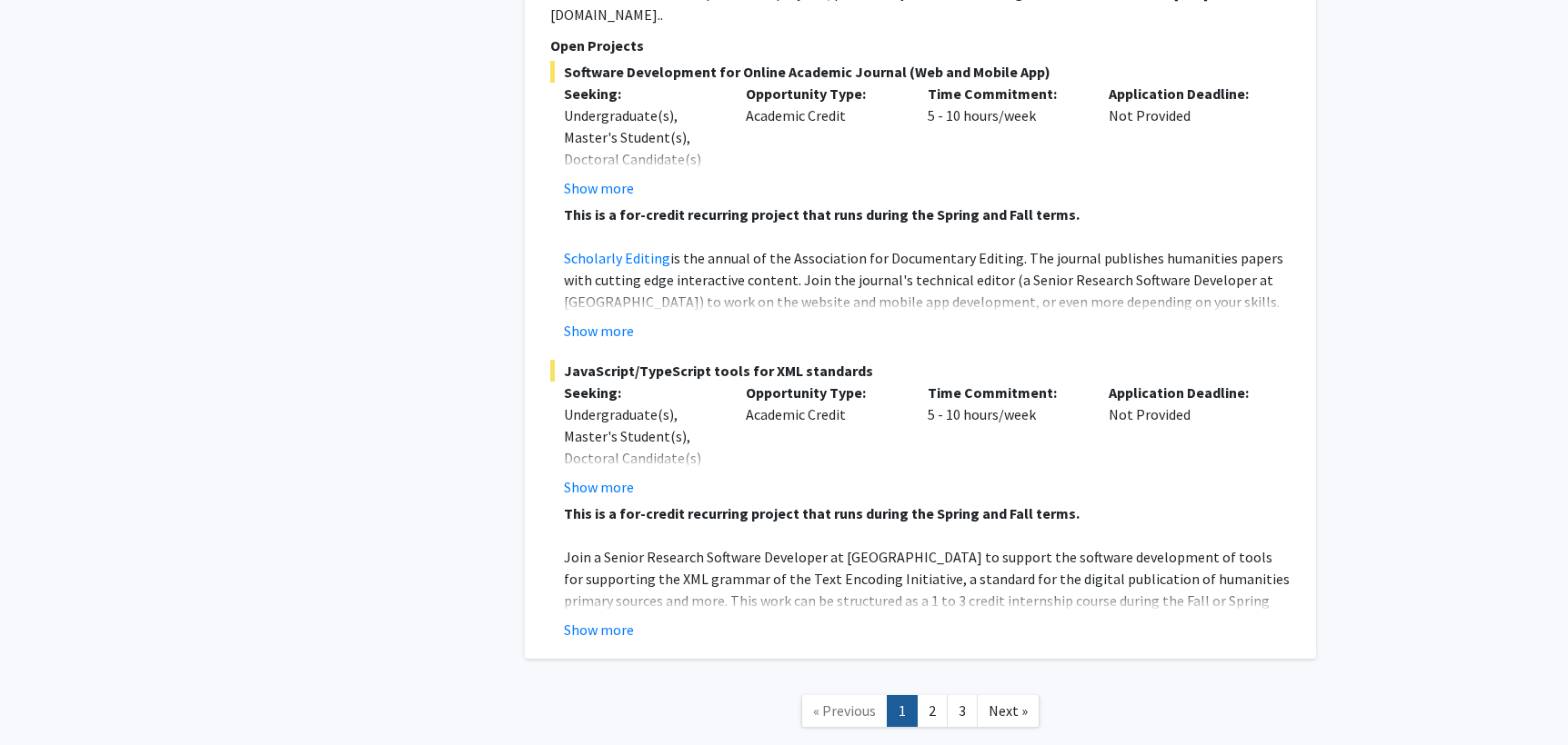
scroll to position [9203, 0]
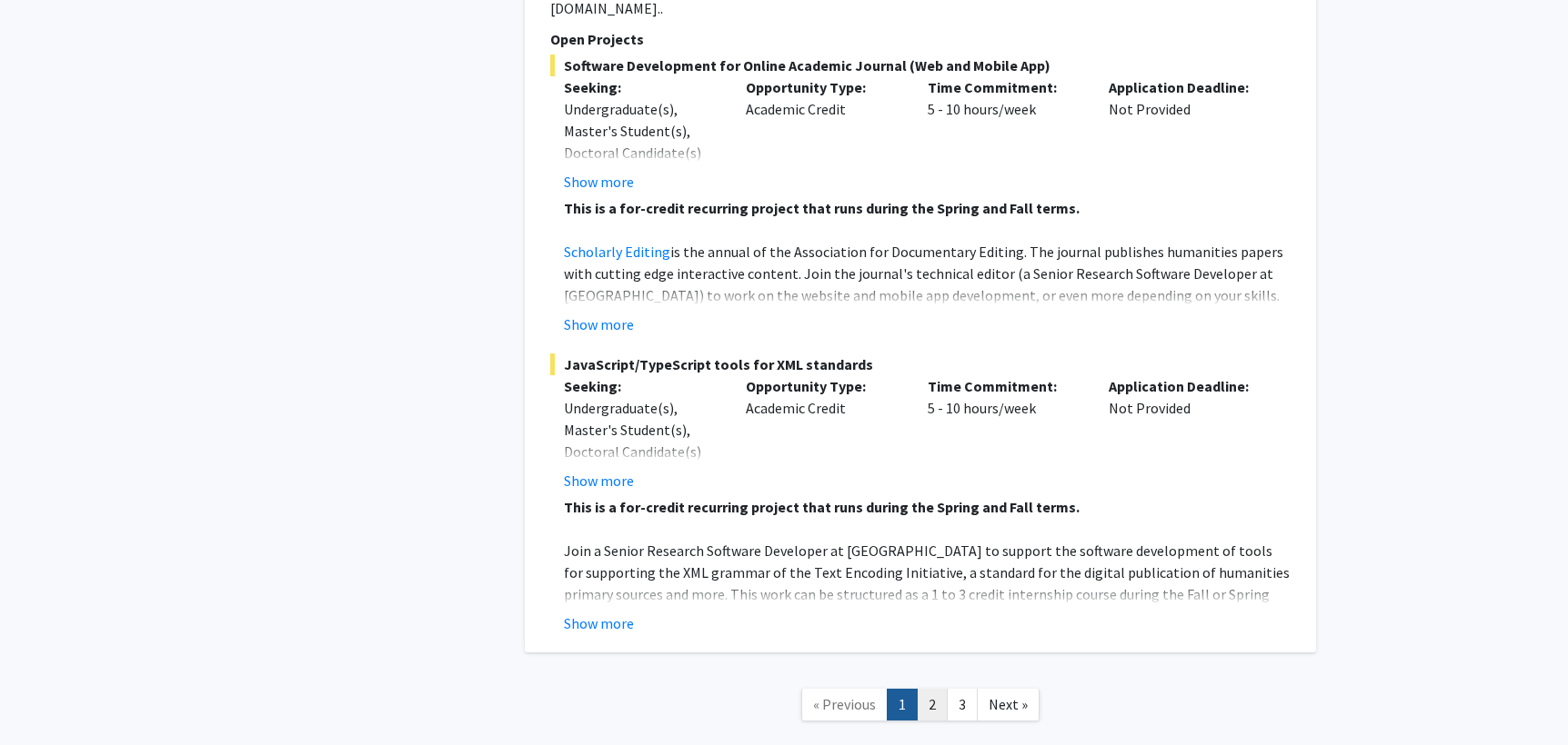
click at [942, 689] on link "2" at bounding box center [932, 705] width 31 height 32
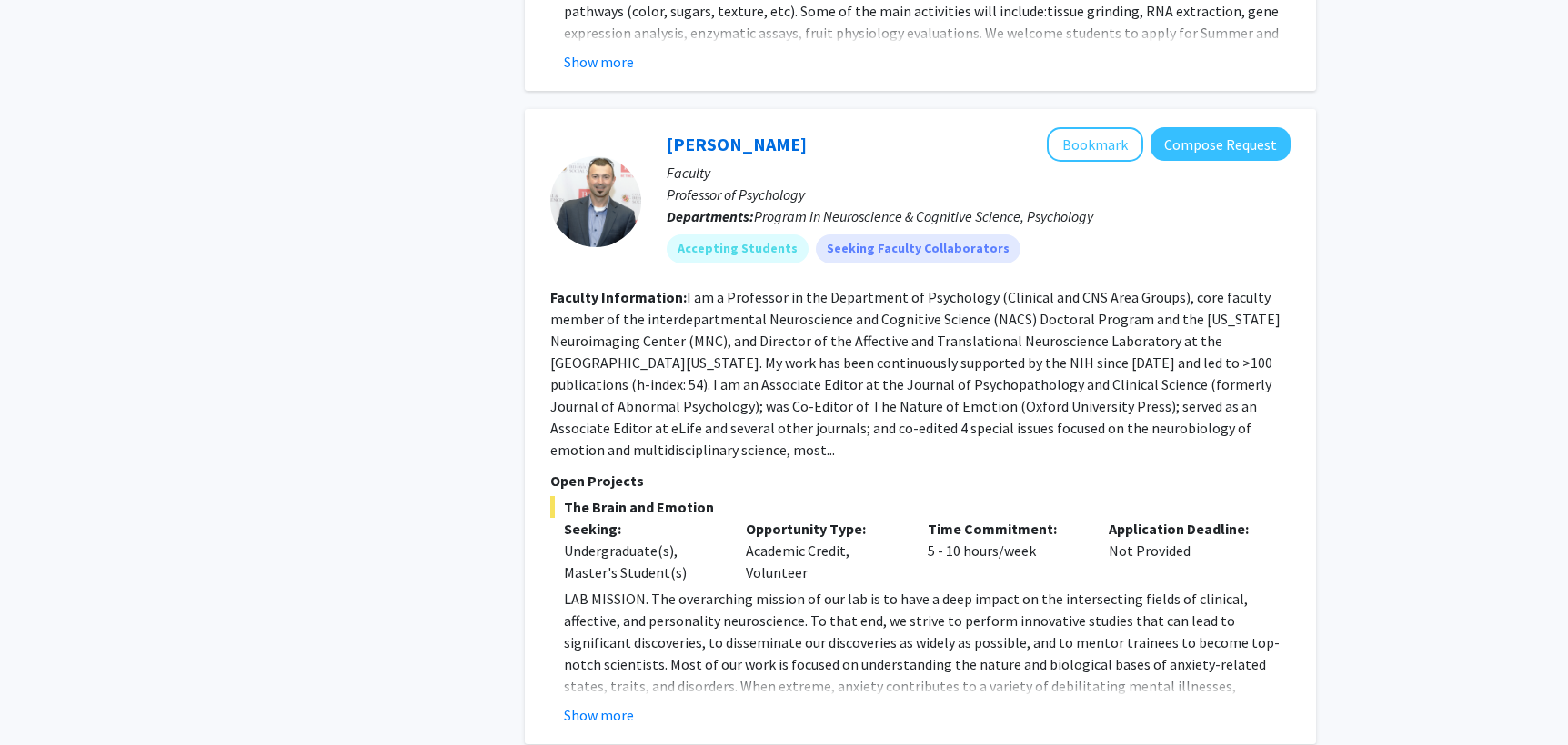
scroll to position [2063, 0]
click at [842, 204] on p "Departments: Program in Neuroscience & Cognitive Science, Psychology" at bounding box center [978, 214] width 624 height 22
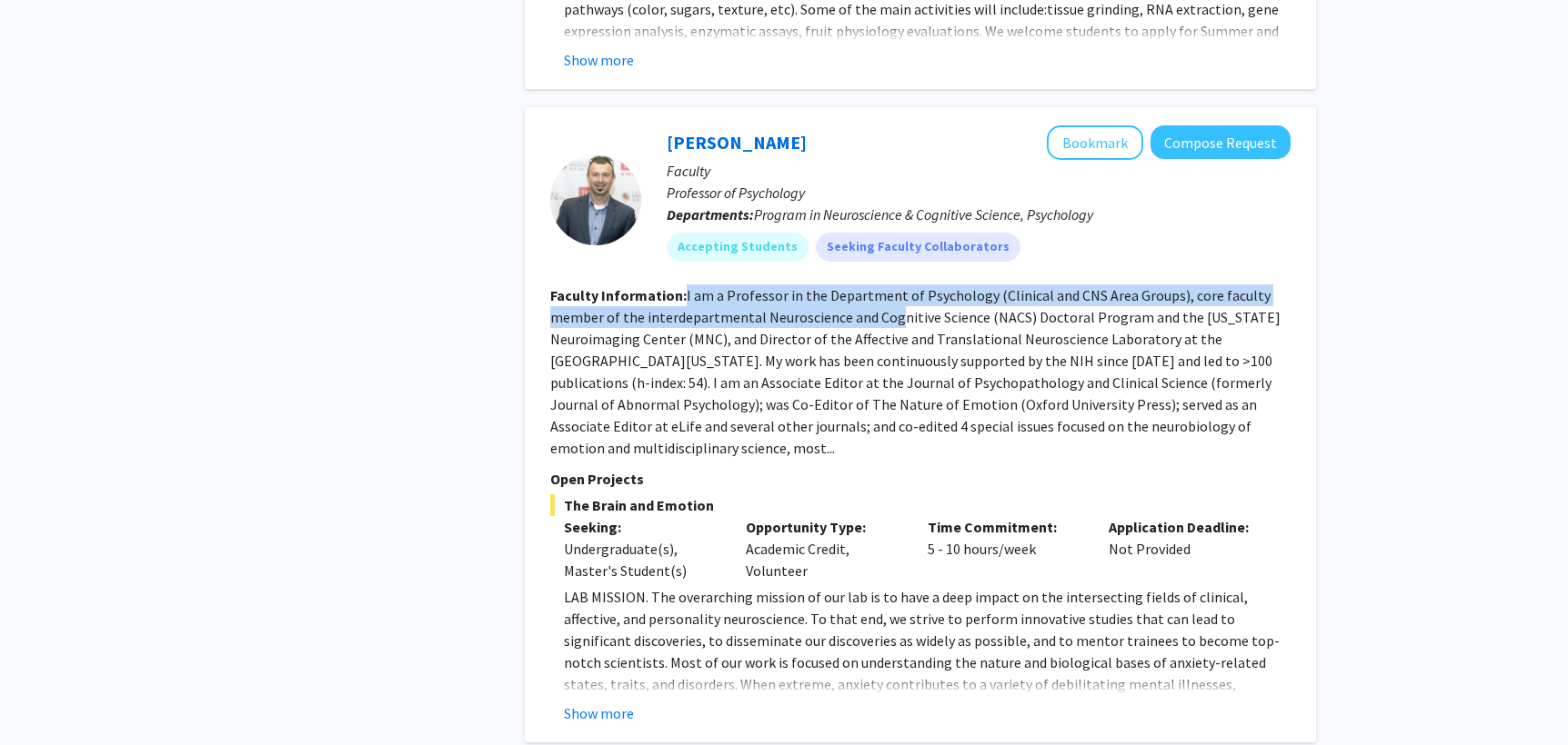
drag, startPoint x: 684, startPoint y: 281, endPoint x: 903, endPoint y: 301, distance: 219.9
click at [901, 300] on section "Faculty Information: I am a Professor in the Department of Psychology (Clinical…" at bounding box center [920, 372] width 740 height 174
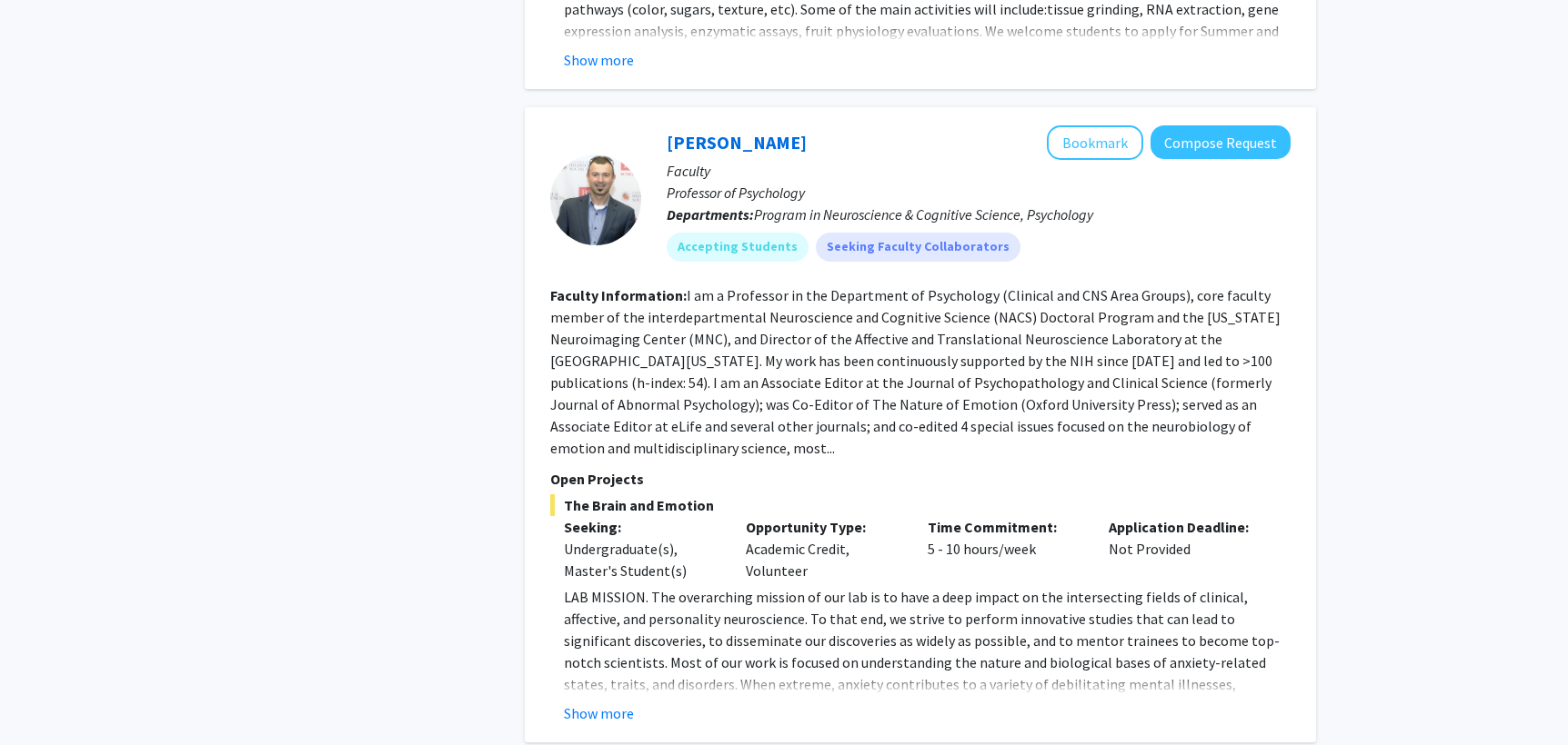
click at [973, 310] on fg-read-more "I am a Professor in the Department of Psychology (Clinical and CNS Area Groups)…" at bounding box center [915, 372] width 730 height 171
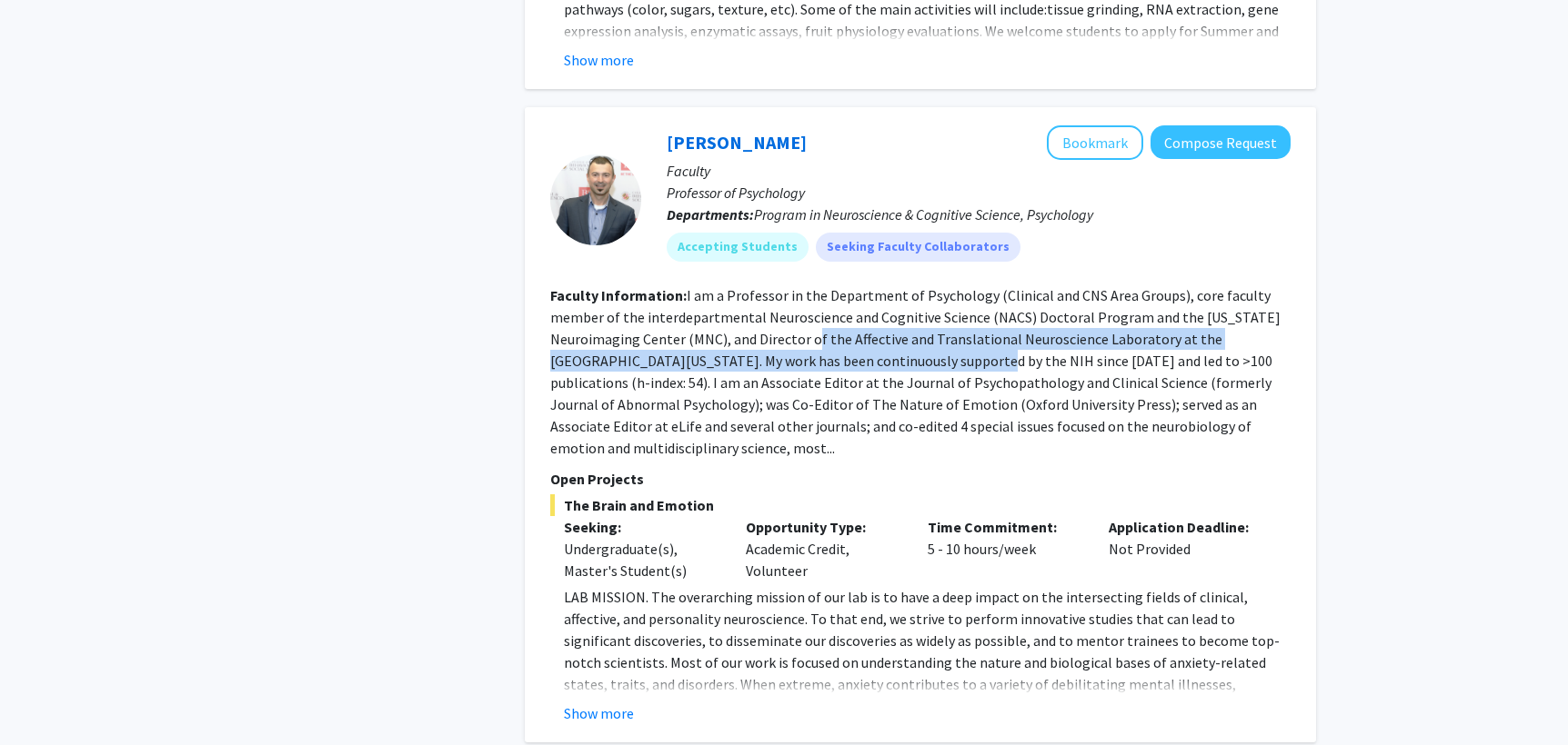
drag, startPoint x: 820, startPoint y: 322, endPoint x: 955, endPoint y: 335, distance: 135.6
click at [925, 336] on fg-read-more "I am a Professor in the Department of Psychology (Clinical and CNS Area Groups)…" at bounding box center [915, 372] width 730 height 171
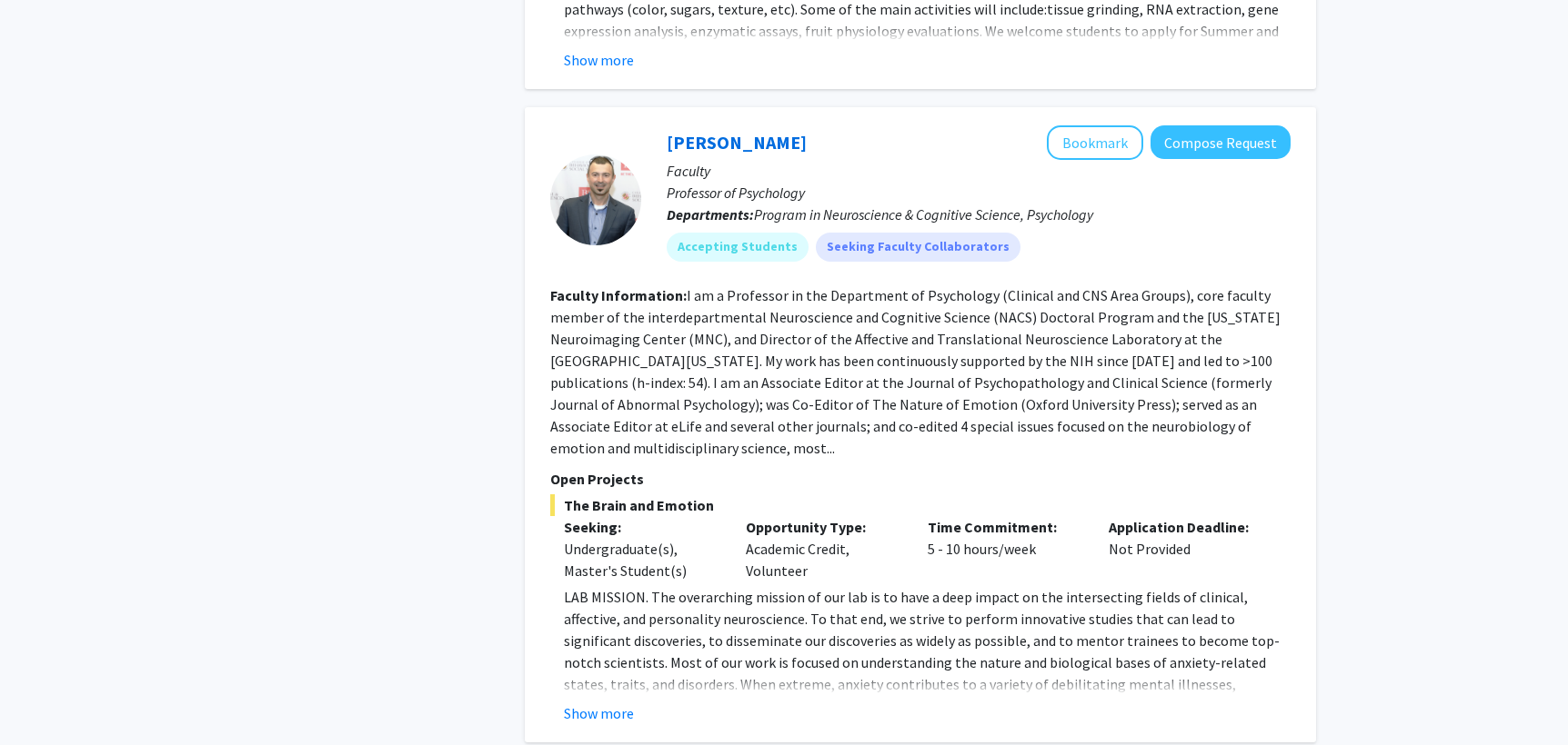
click at [955, 335] on fg-read-more "I am a Professor in the Department of Psychology (Clinical and CNS Area Groups)…" at bounding box center [915, 372] width 730 height 171
drag, startPoint x: 955, startPoint y: 335, endPoint x: 1067, endPoint y: 346, distance: 112.5
click at [1065, 346] on fg-read-more "I am a Professor in the Department of Psychology (Clinical and CNS Area Groups)…" at bounding box center [915, 372] width 730 height 171
click at [1067, 346] on fg-read-more "I am a Professor in the Department of Psychology (Clinical and CNS Area Groups)…" at bounding box center [915, 372] width 730 height 171
drag, startPoint x: 1076, startPoint y: 350, endPoint x: 1076, endPoint y: 366, distance: 16.0
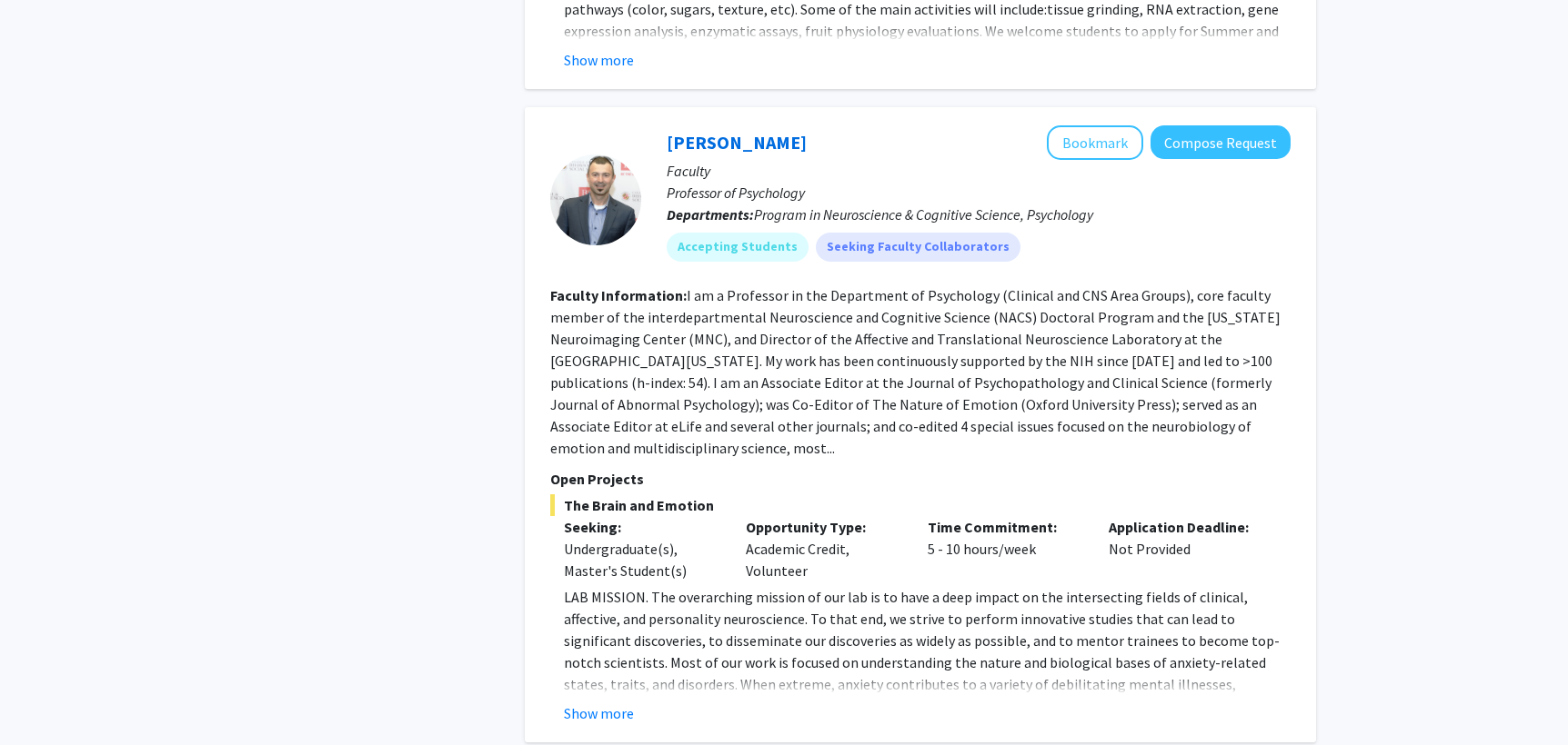
click at [1076, 366] on section "Faculty Information: I am a Professor in the Department of Psychology (Clinical…" at bounding box center [920, 372] width 740 height 174
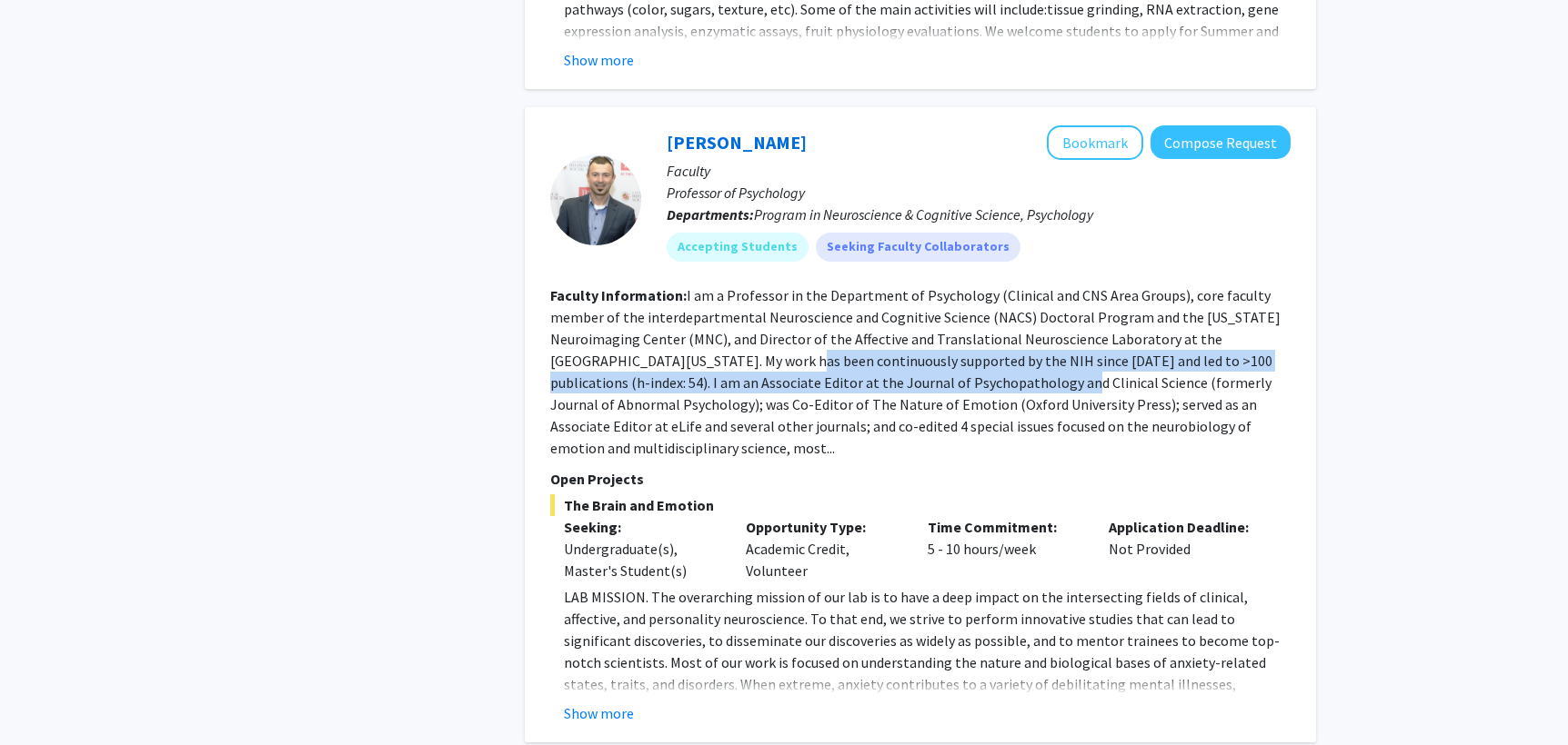
drag, startPoint x: 722, startPoint y: 343, endPoint x: 947, endPoint y: 361, distance: 225.7
click at [947, 362] on fg-read-more "I am a Professor in the Department of Psychology (Clinical and CNS Area Groups)…" at bounding box center [915, 372] width 730 height 171
click at [947, 361] on fg-read-more "I am a Professor in the Department of Psychology (Clinical and CNS Area Groups)…" at bounding box center [915, 372] width 730 height 171
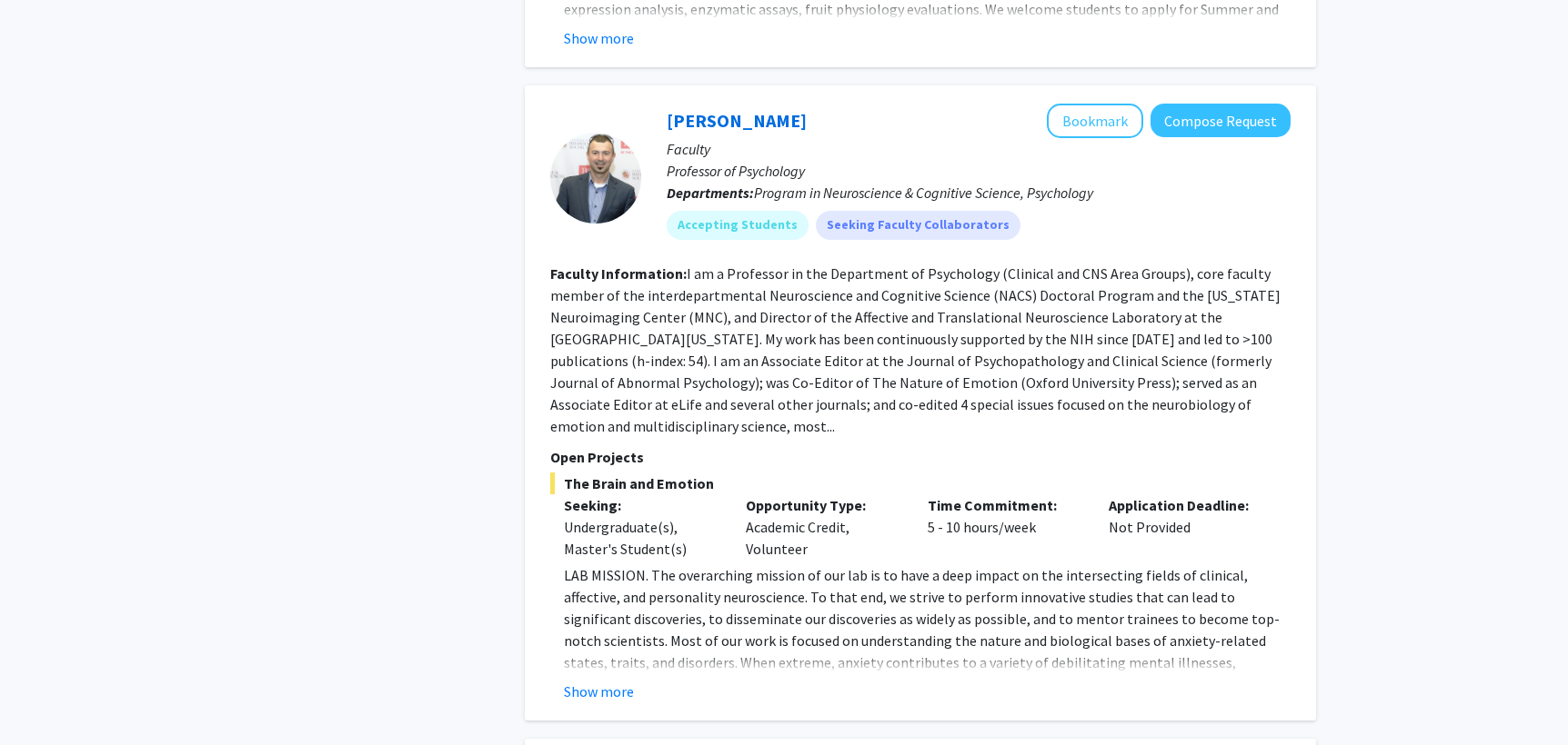
scroll to position [2119, 0]
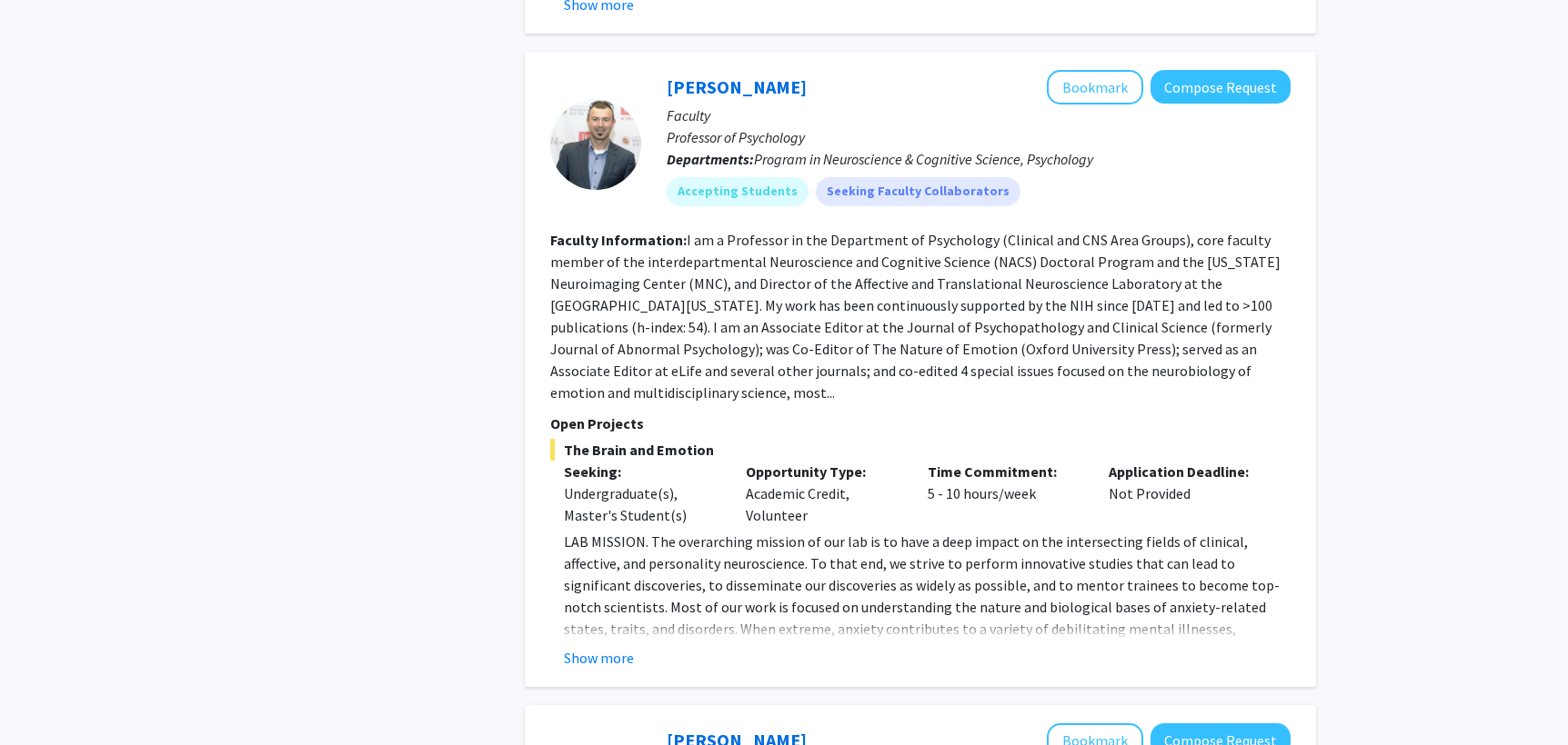
click at [757, 470] on div "Opportunity Type: Academic Credit, Volunteer" at bounding box center [823, 493] width 182 height 65
click at [757, 461] on div "Opportunity Type: Academic Credit, Volunteer" at bounding box center [823, 493] width 182 height 65
click at [598, 647] on button "Show more" at bounding box center [599, 658] width 70 height 22
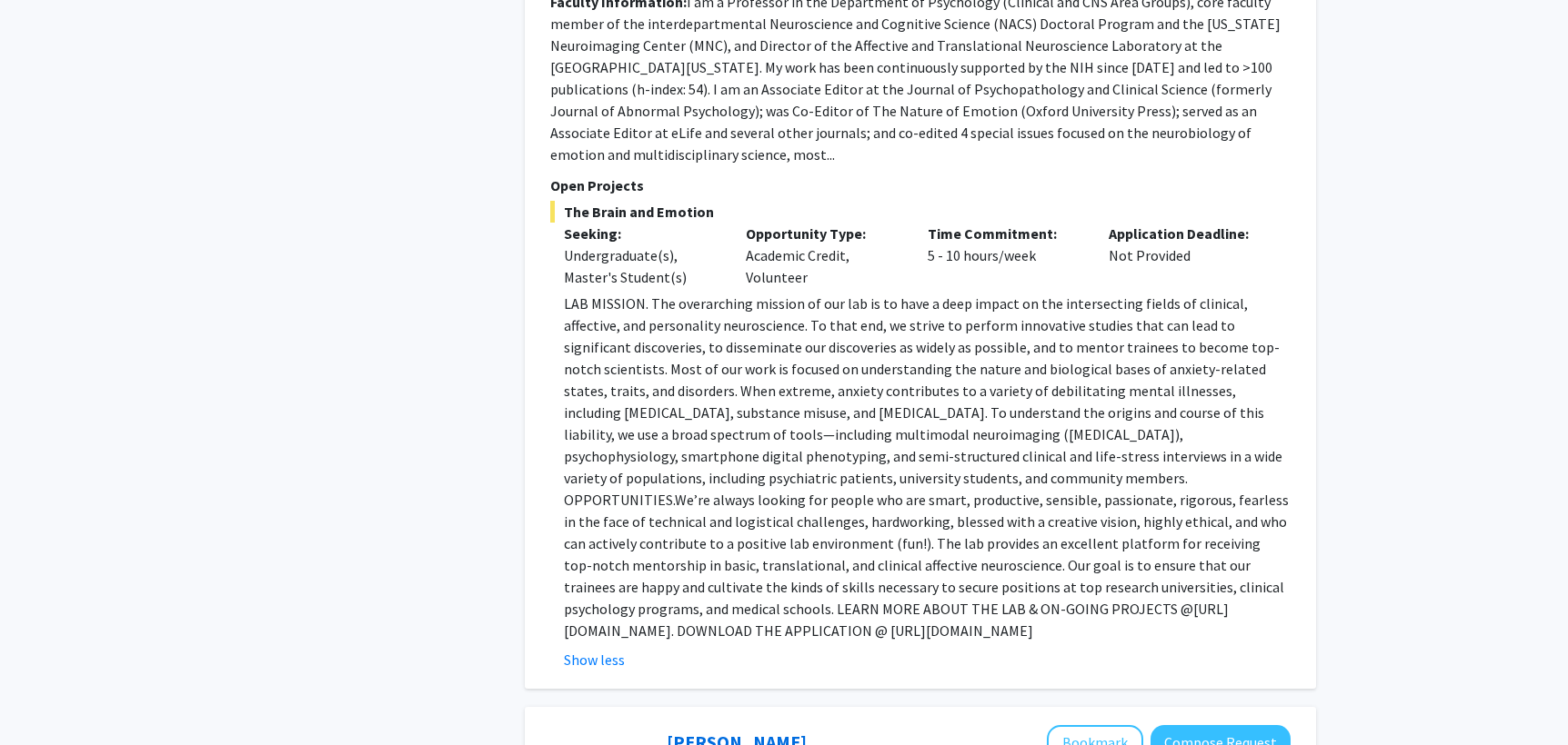
scroll to position [2360, 0]
drag, startPoint x: 693, startPoint y: 281, endPoint x: 744, endPoint y: 289, distance: 51.6
click at [744, 290] on p "LAB MISSION. The overarching mission of our lab is to have a deep impact on the…" at bounding box center [927, 464] width 726 height 349
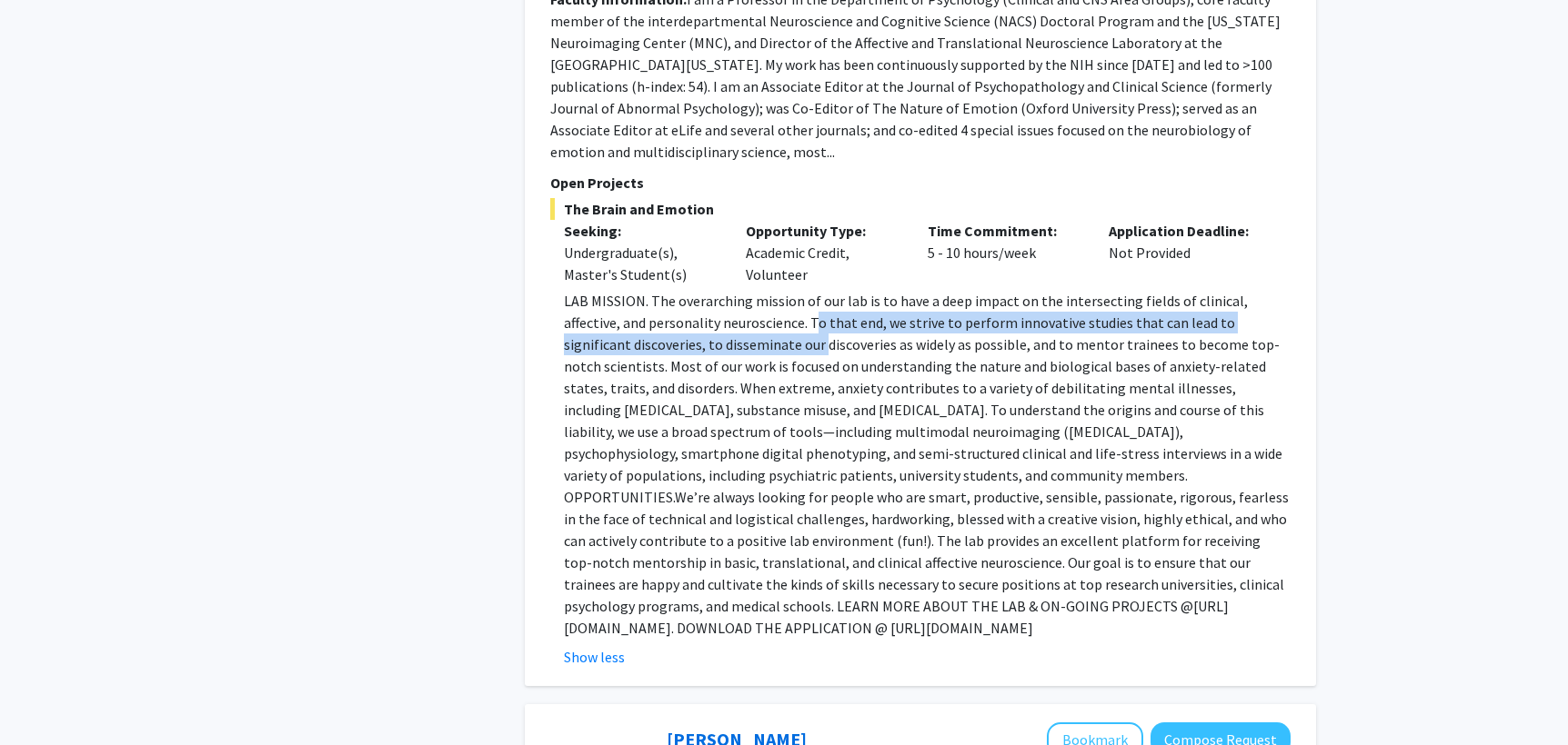
click at [757, 296] on p "LAB MISSION. The overarching mission of our lab is to have a deep impact on the…" at bounding box center [927, 464] width 726 height 349
click at [757, 299] on p "LAB MISSION. The overarching mission of our lab is to have a deep impact on the…" at bounding box center [927, 464] width 726 height 349
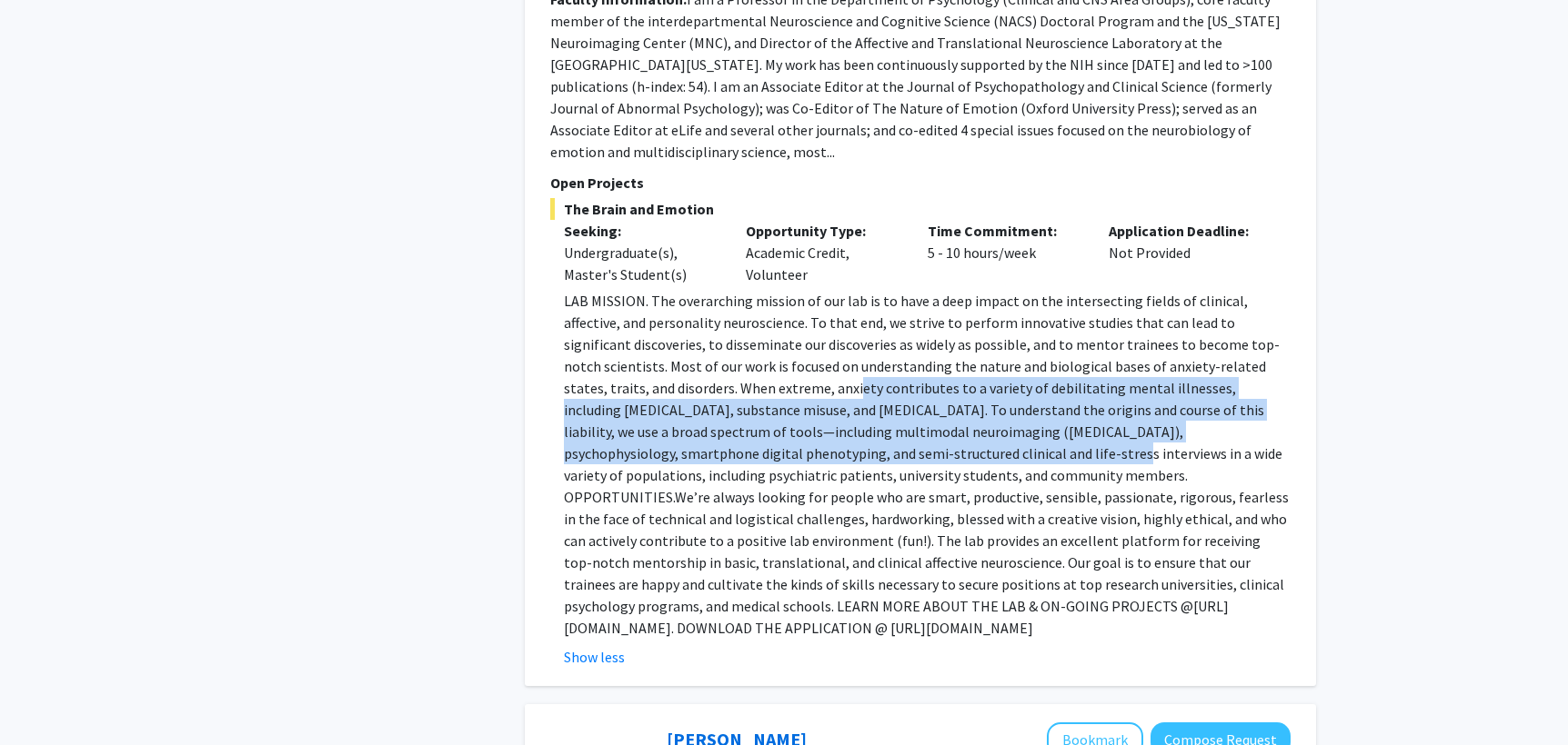
drag, startPoint x: 745, startPoint y: 353, endPoint x: 805, endPoint y: 405, distance: 79.4
click at [805, 405] on p "LAB MISSION. The overarching mission of our lab is to have a deep impact on the…" at bounding box center [927, 464] width 726 height 349
click at [805, 403] on p "LAB MISSION. The overarching mission of our lab is to have a deep impact on the…" at bounding box center [927, 464] width 726 height 349
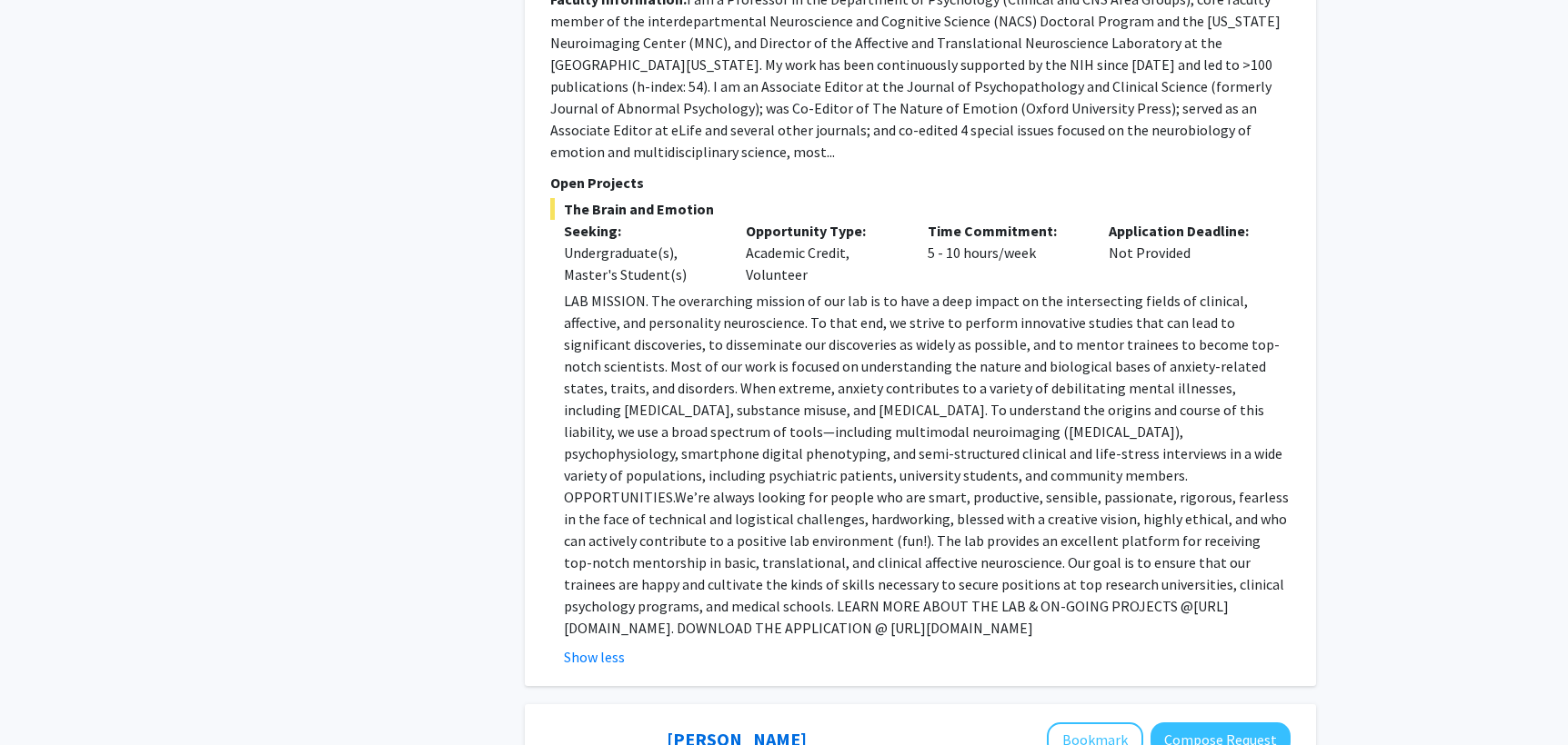
click at [803, 410] on p "LAB MISSION. The overarching mission of our lab is to have a deep impact on the…" at bounding box center [927, 464] width 726 height 349
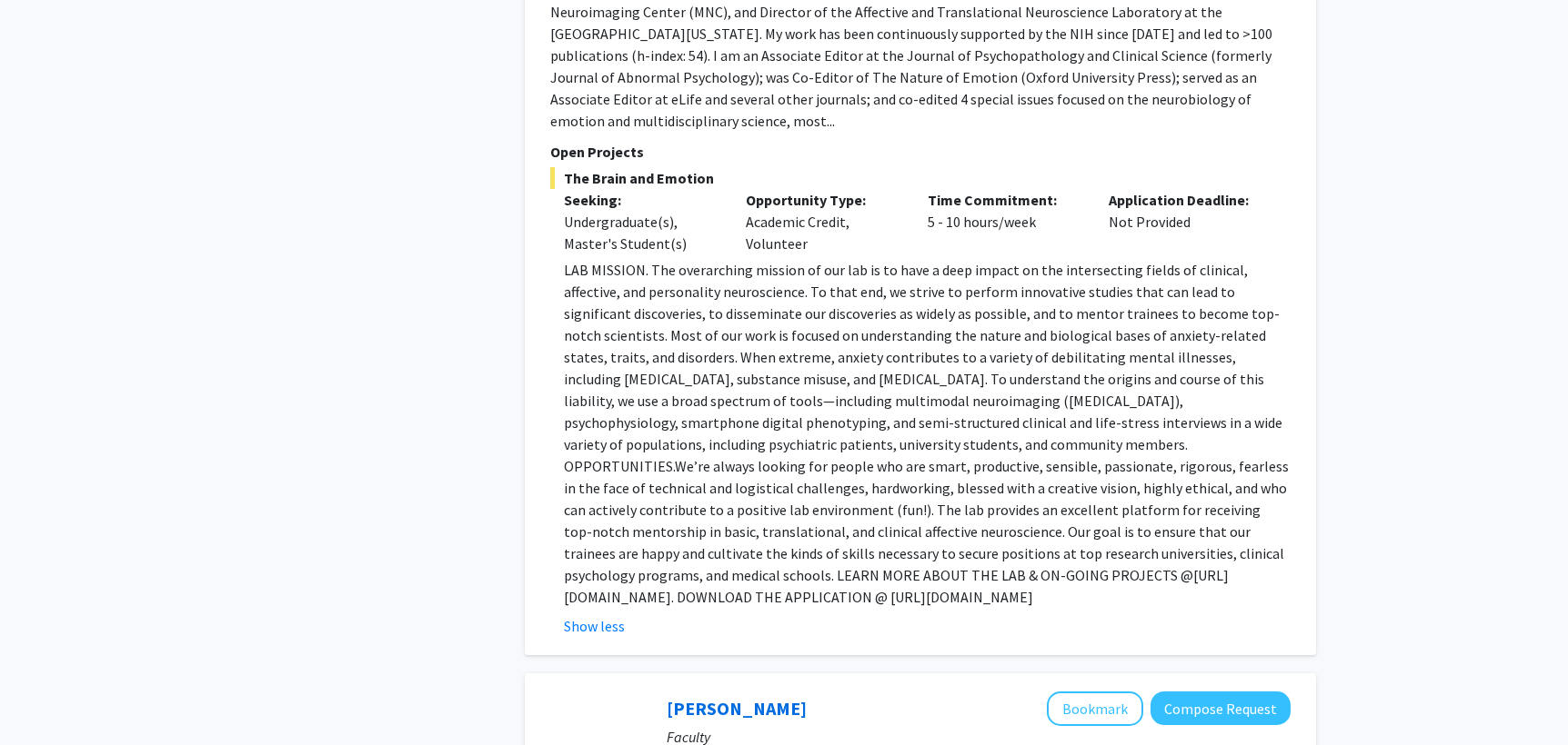
scroll to position [2391, 0]
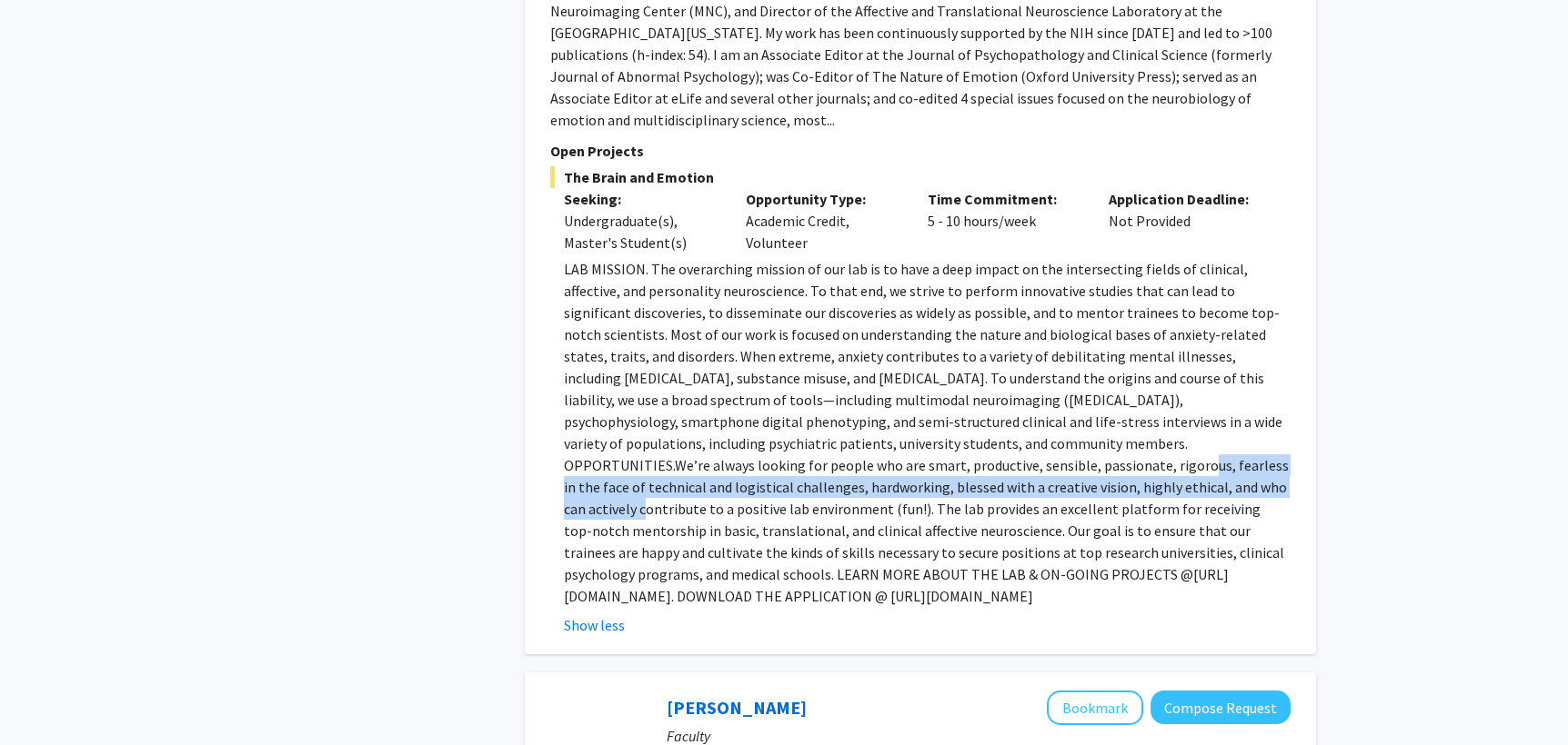
drag, startPoint x: 676, startPoint y: 425, endPoint x: 830, endPoint y: 445, distance: 155.3
click at [830, 456] on span "We’re always looking for people who are smart, productive, sensible, passionate…" at bounding box center [926, 519] width 724 height 127
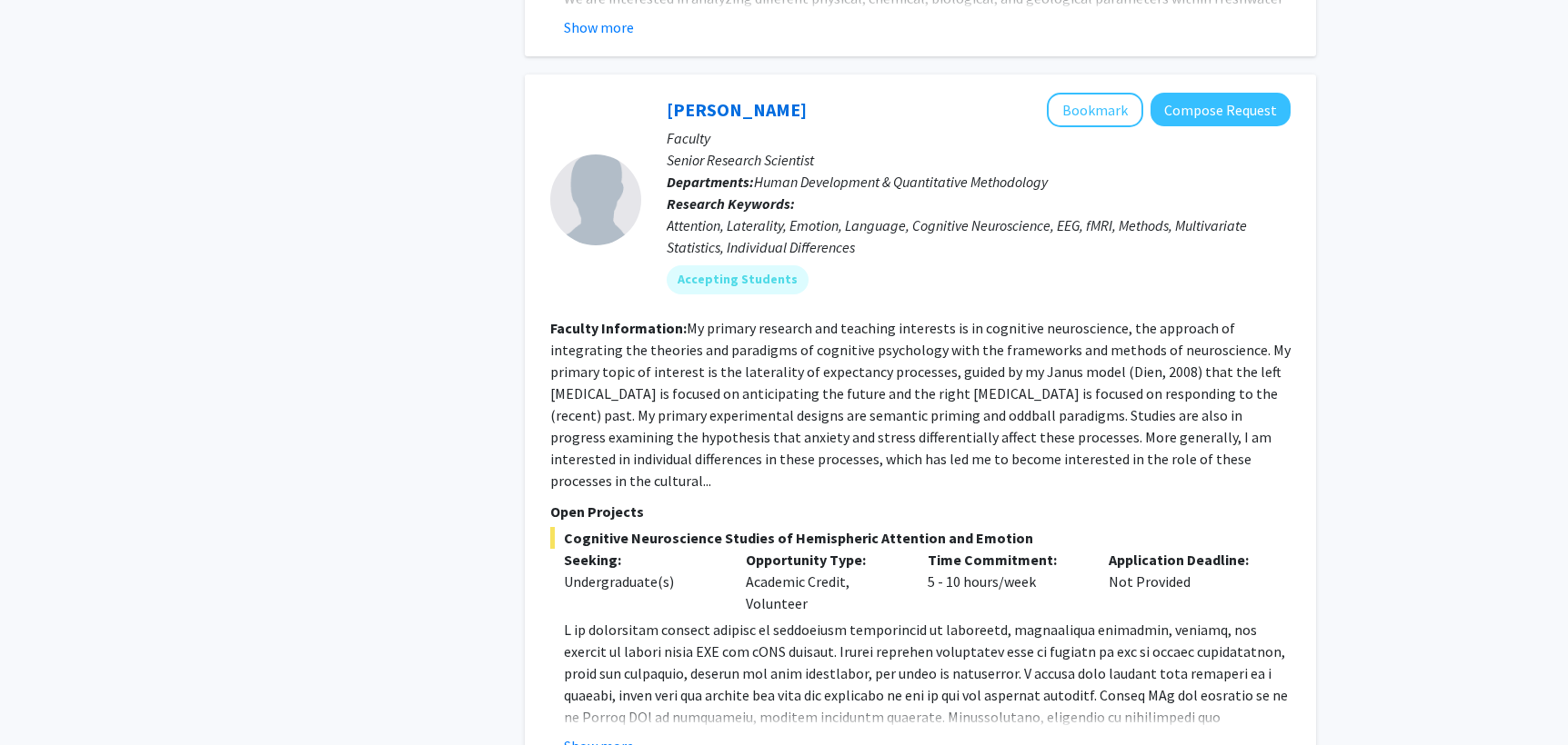
scroll to position [4198, 0]
